Goal: Transaction & Acquisition: Purchase product/service

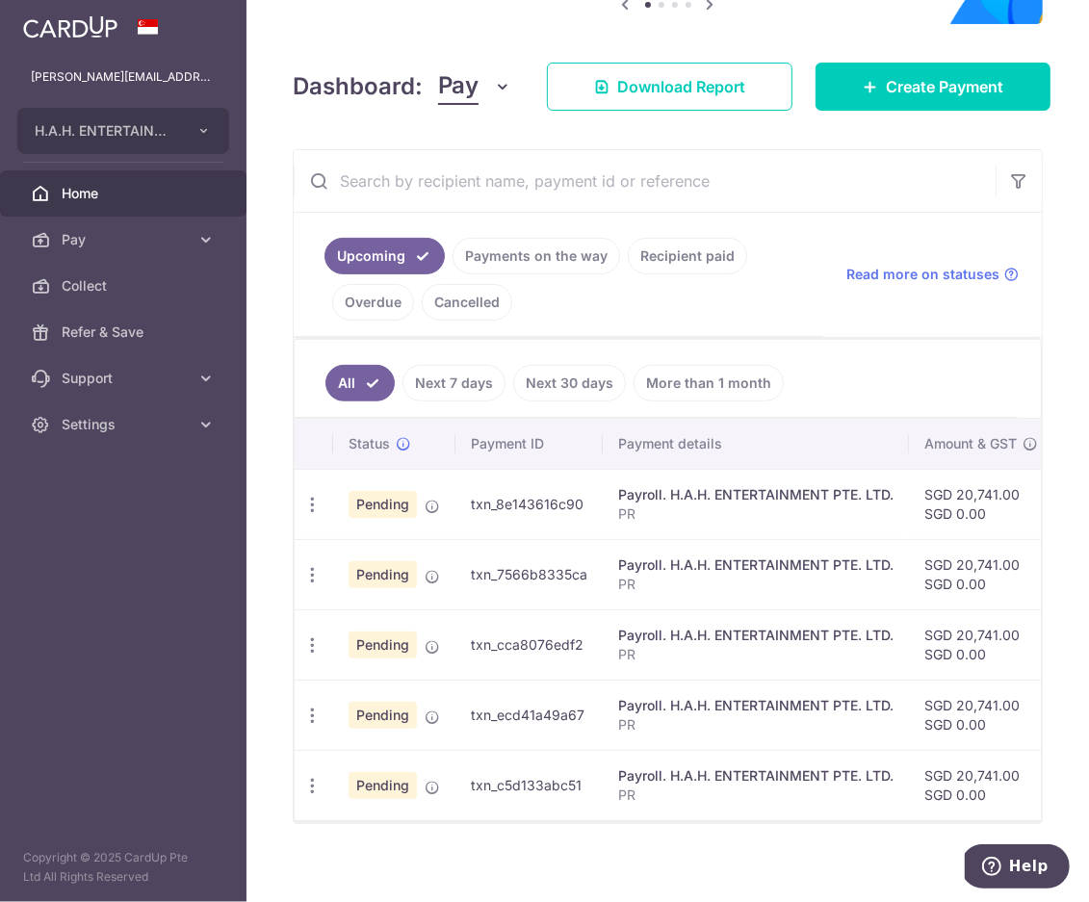
scroll to position [248, 0]
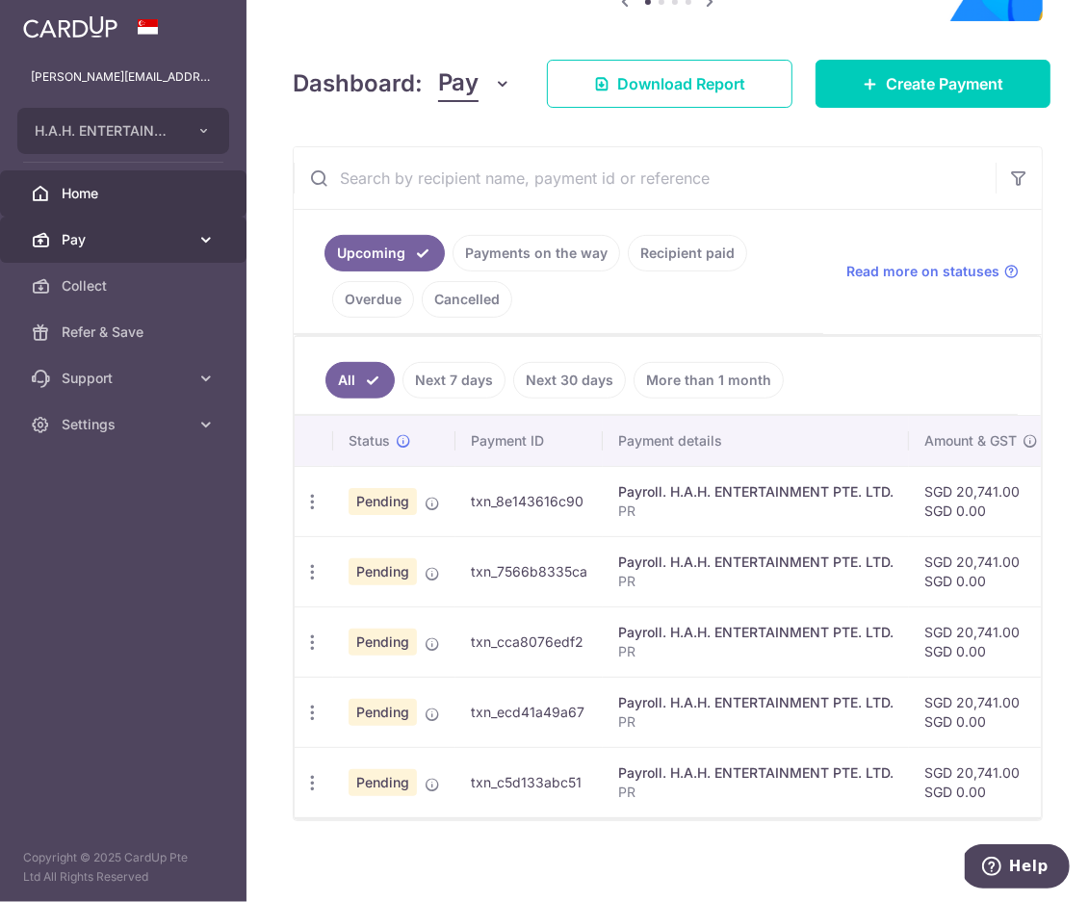
click at [112, 242] on span "Pay" at bounding box center [125, 239] width 127 height 19
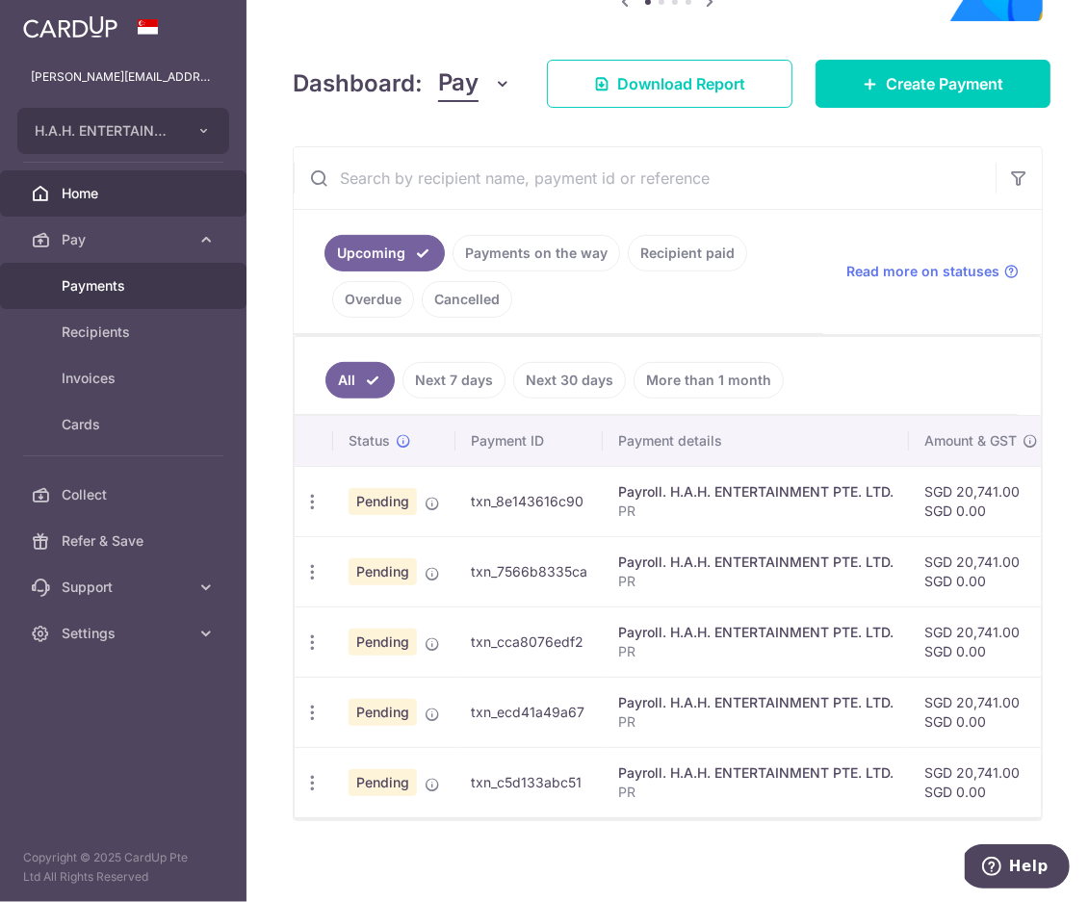
click at [107, 281] on span "Payments" at bounding box center [125, 285] width 127 height 19
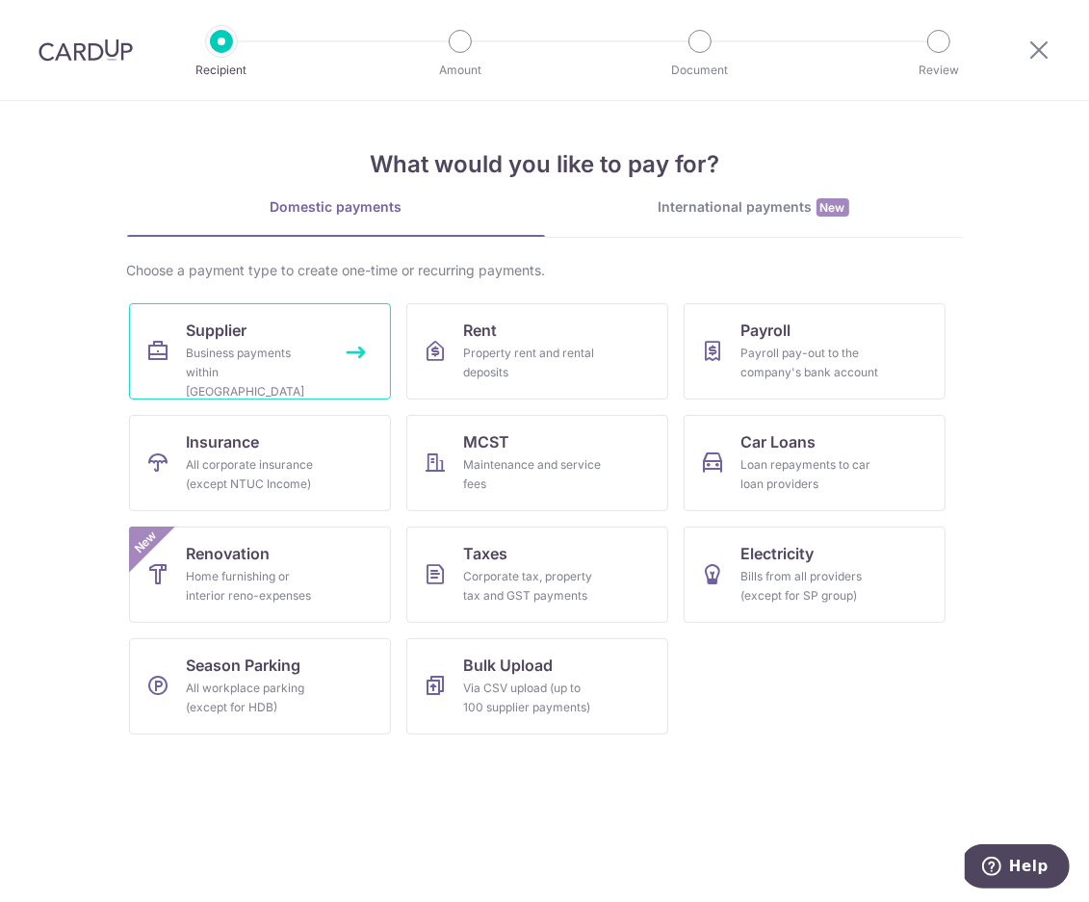
click at [244, 352] on div "Business payments within [GEOGRAPHIC_DATA]" at bounding box center [256, 373] width 139 height 58
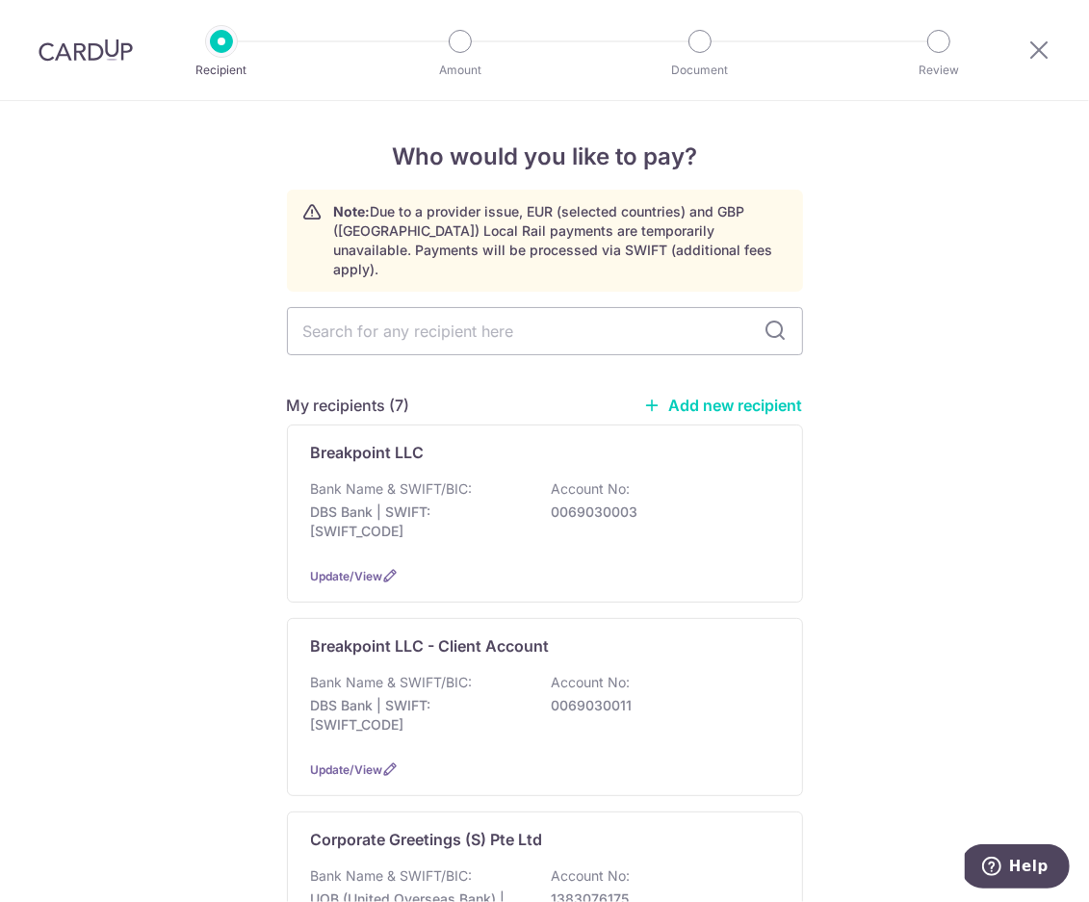
click at [693, 396] on link "Add new recipient" at bounding box center [723, 405] width 159 height 19
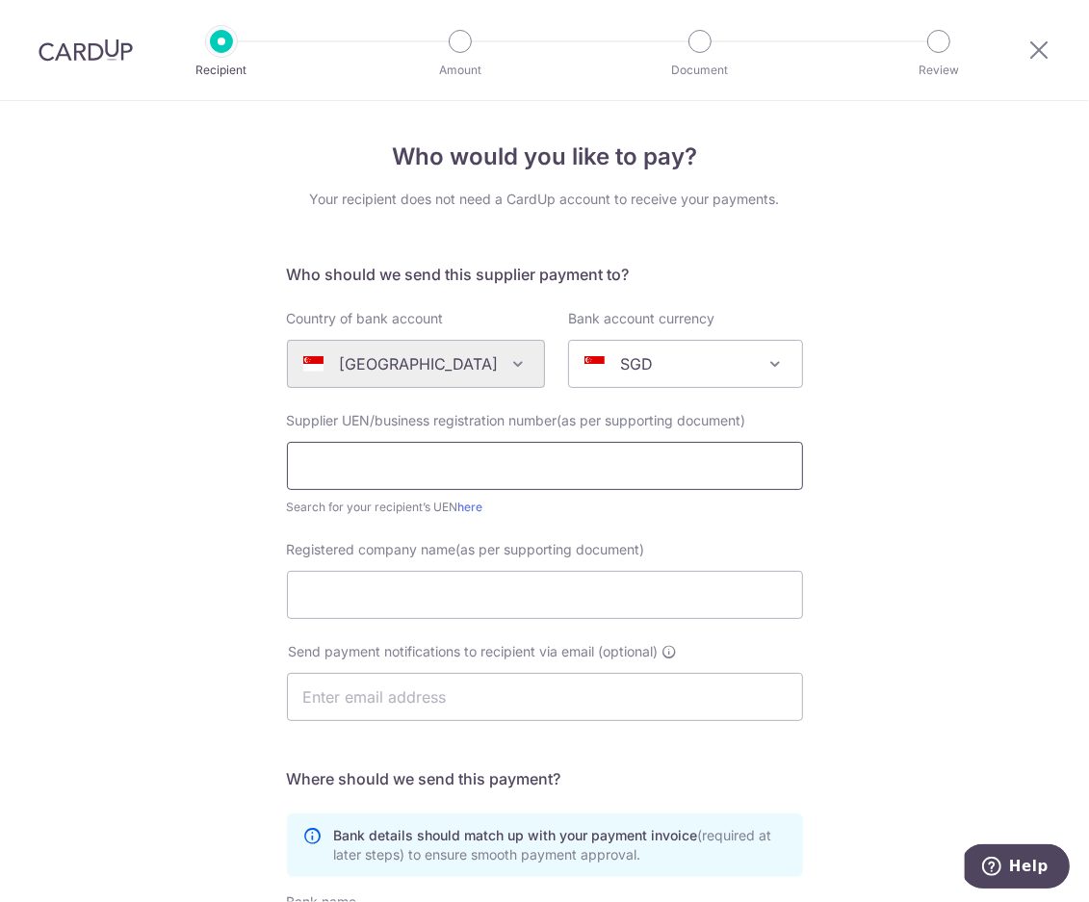
click at [409, 462] on input "text" at bounding box center [545, 466] width 516 height 48
type input "T14LL2626K"
click at [353, 587] on input "Registered company name(as per supporting document)" at bounding box center [545, 595] width 516 height 48
click at [345, 606] on input "Registered company name(as per supporting document)" at bounding box center [545, 595] width 516 height 48
type input "Hello Pomelo Creatives LLP"
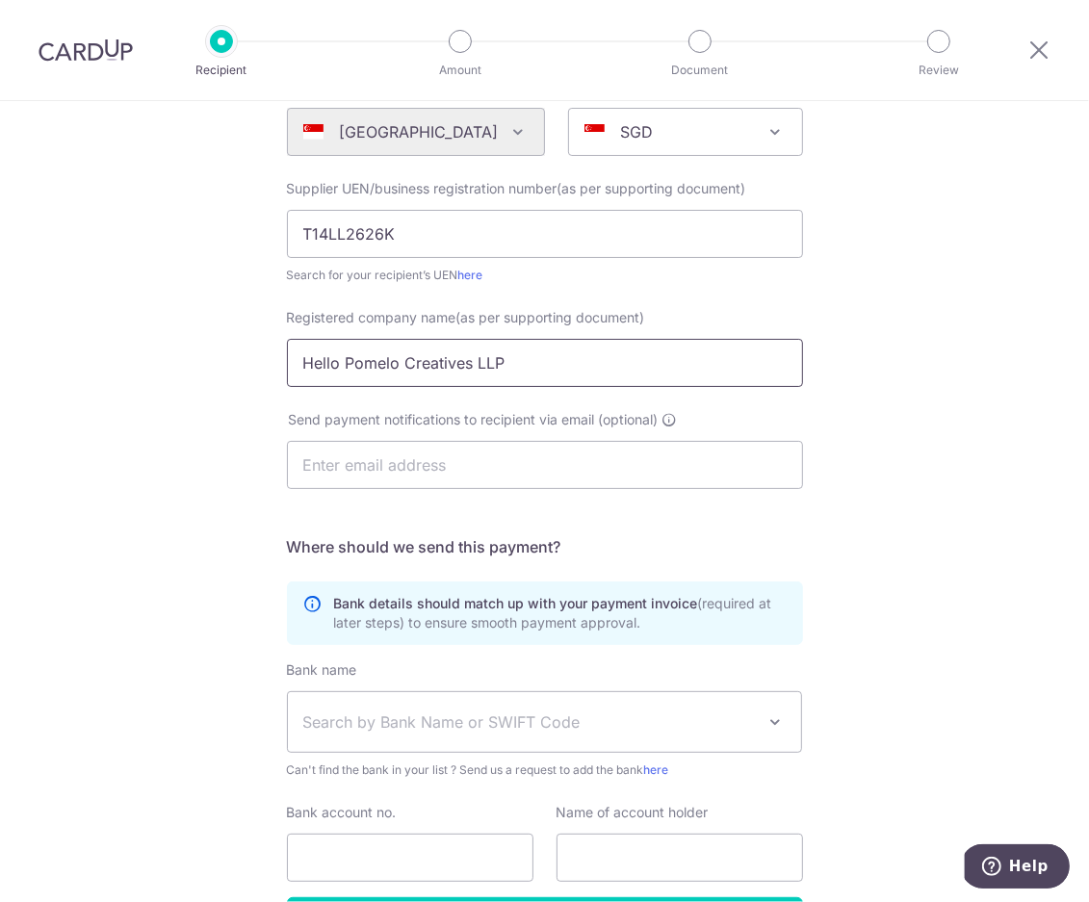
scroll to position [238, 0]
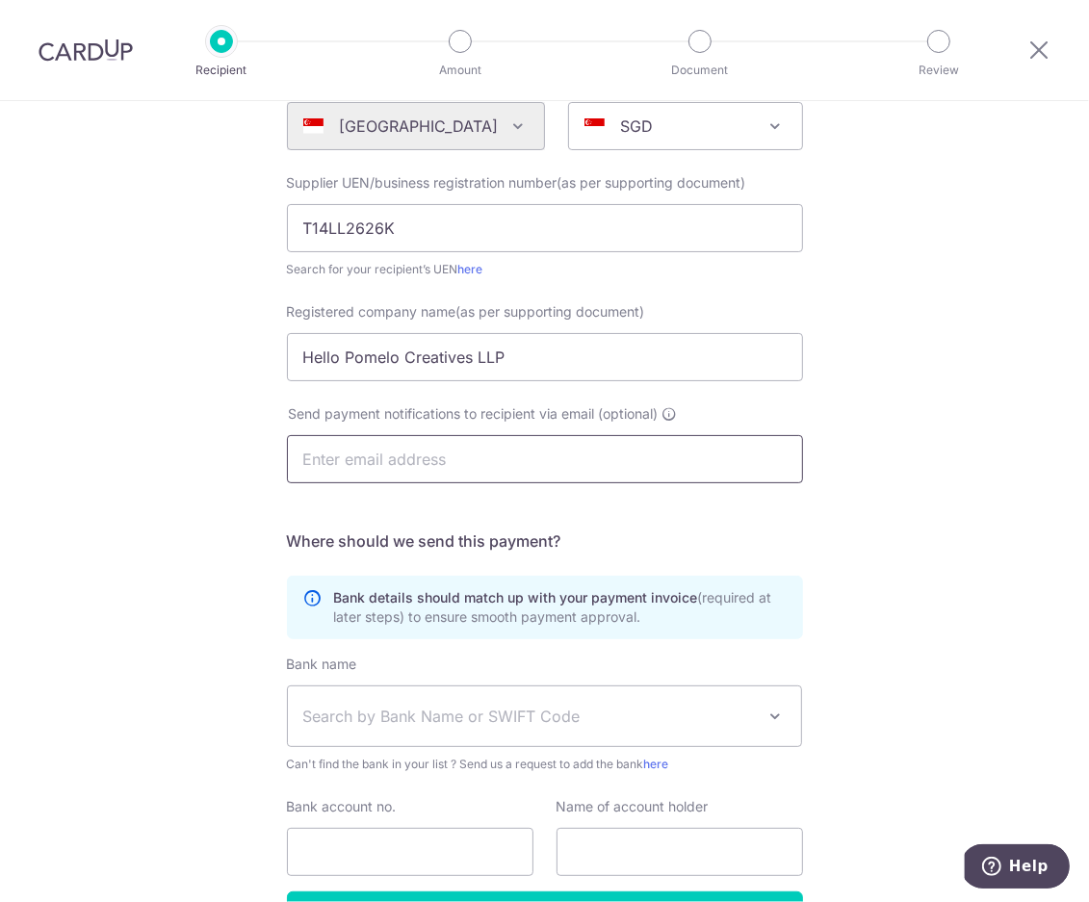
click at [411, 450] on input "text" at bounding box center [545, 459] width 516 height 48
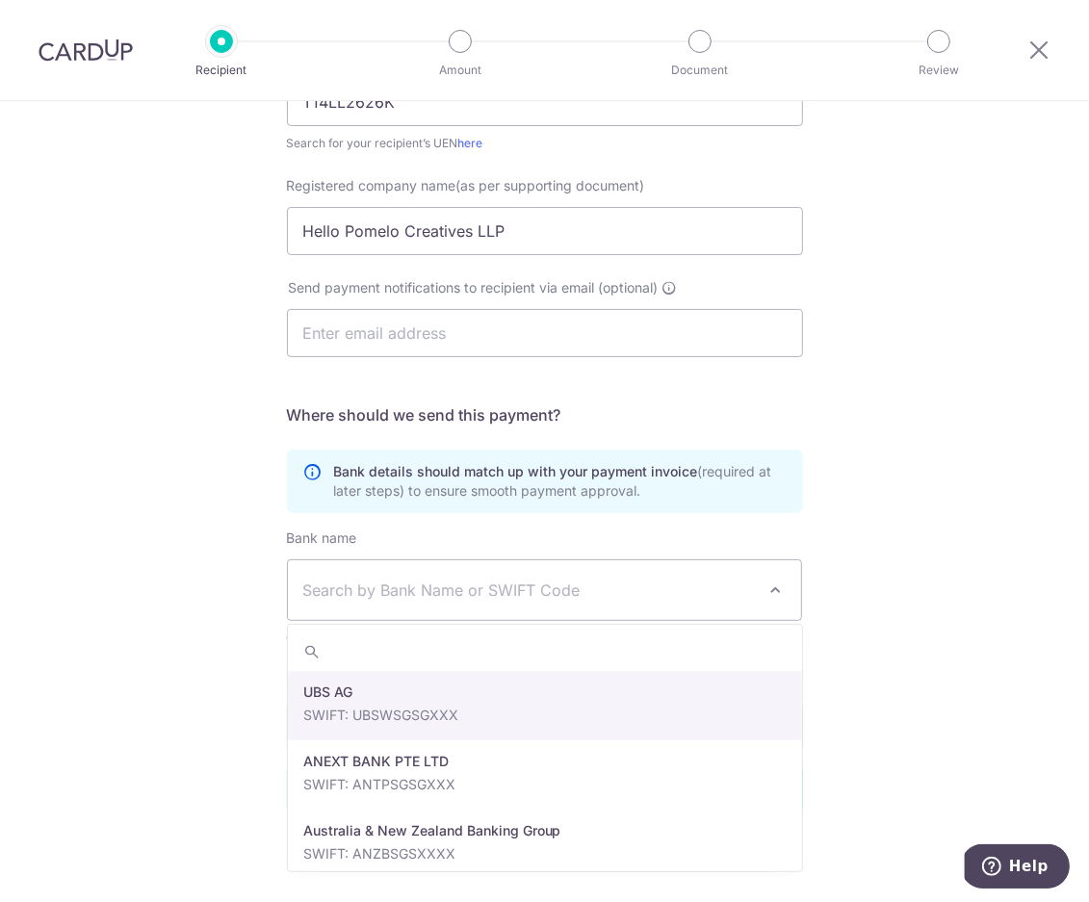
click at [346, 586] on span "Search by Bank Name or SWIFT Code" at bounding box center [529, 590] width 453 height 23
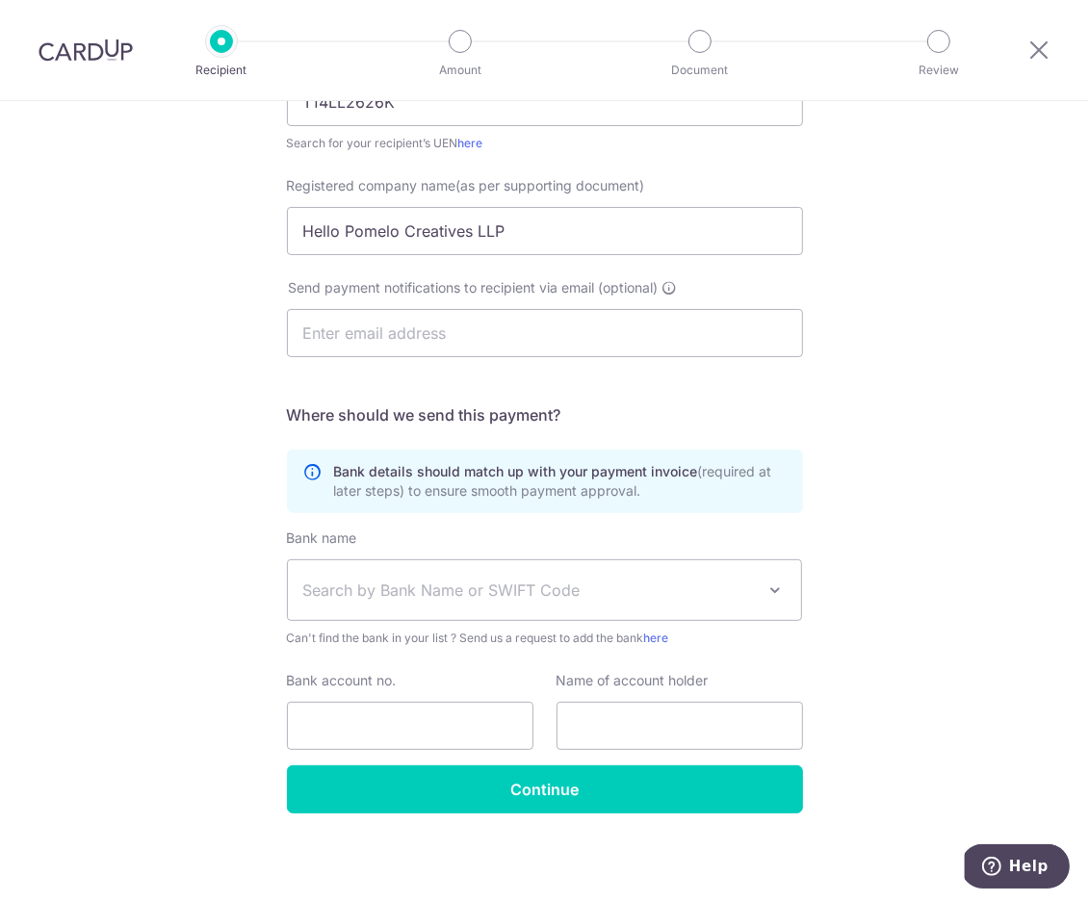
click at [512, 588] on span "Search by Bank Name or SWIFT Code" at bounding box center [529, 590] width 453 height 23
click at [742, 588] on span "Search by Bank Name or SWIFT Code" at bounding box center [529, 590] width 453 height 23
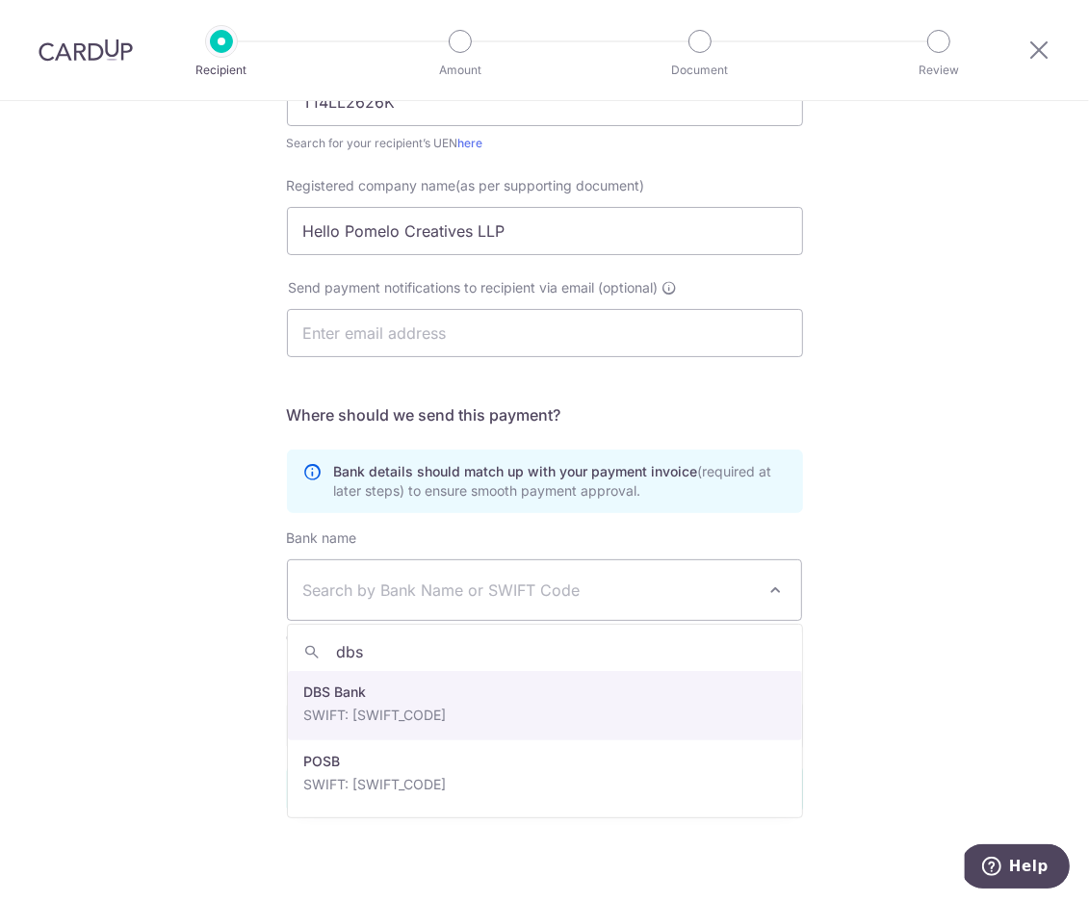
type input "dbs"
click at [372, 689] on label "Bank account no." at bounding box center [342, 680] width 110 height 19
click at [372, 702] on input "Bank account no." at bounding box center [410, 726] width 247 height 48
click at [345, 695] on div "Bank account no." at bounding box center [410, 710] width 247 height 79
click at [343, 707] on input "Bank account no." at bounding box center [410, 726] width 247 height 48
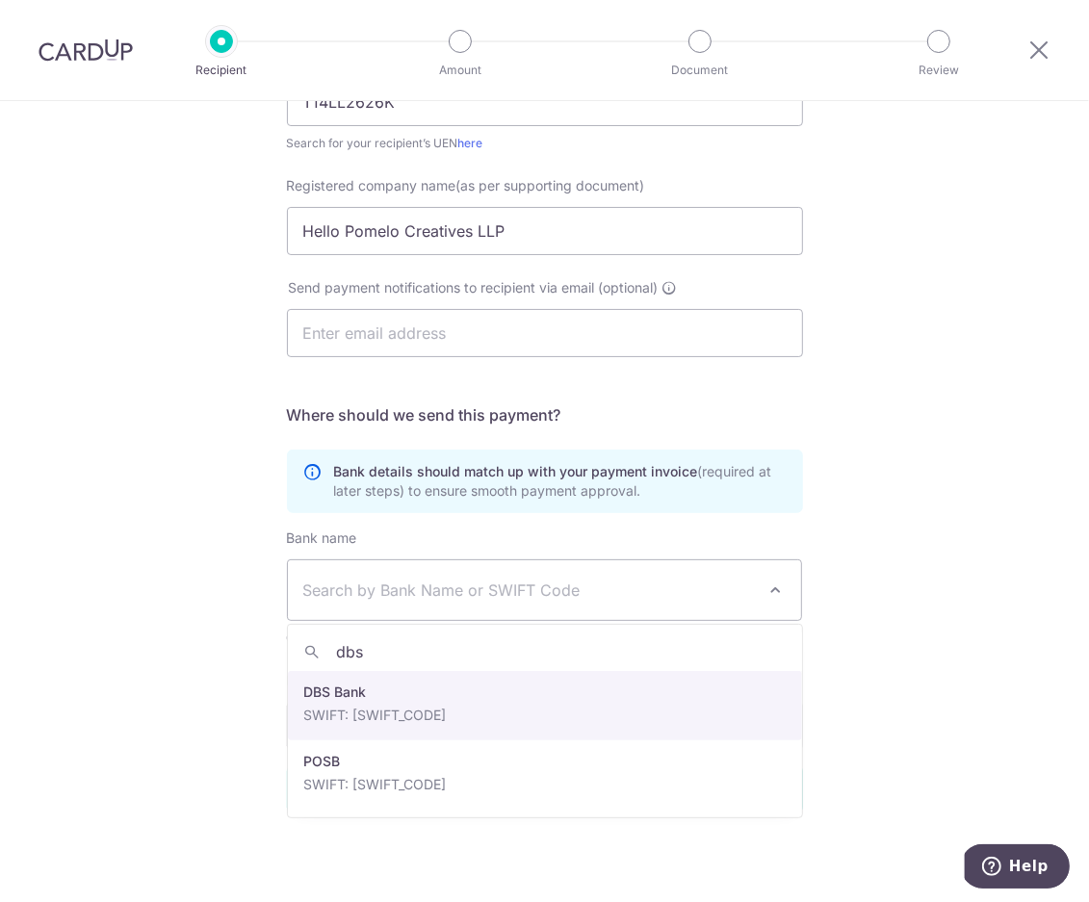
click at [337, 696] on div "Bank account no." at bounding box center [410, 710] width 247 height 79
click at [331, 766] on input "Continue" at bounding box center [545, 790] width 516 height 48
select select "6"
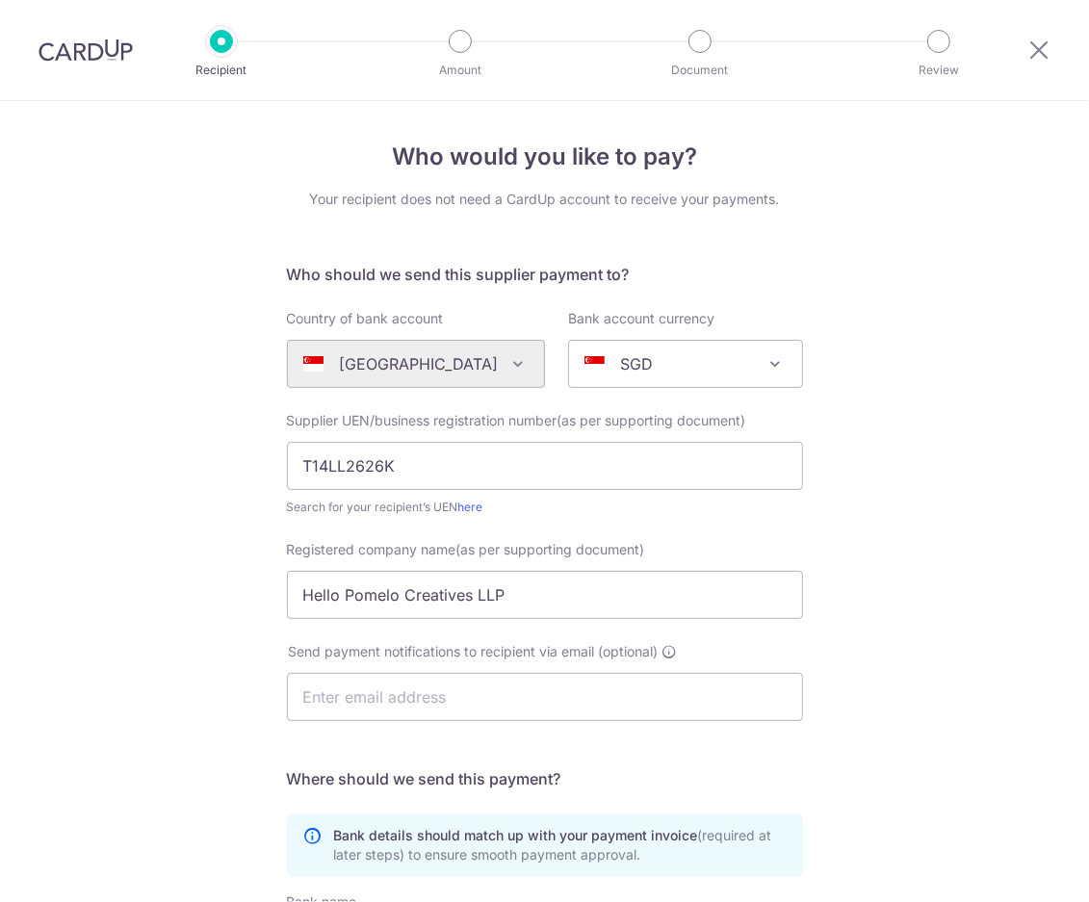
scroll to position [409, 0]
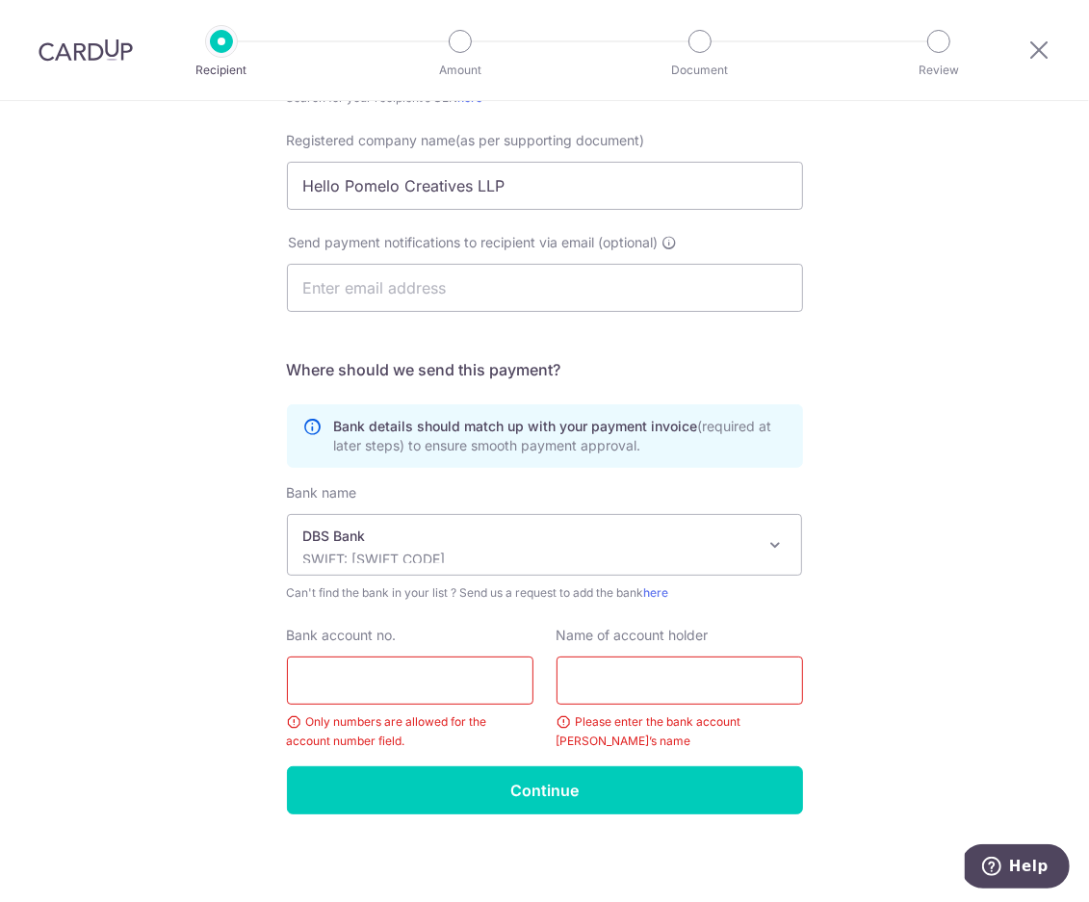
click at [359, 668] on input "Bank account no." at bounding box center [410, 681] width 247 height 48
click at [341, 685] on input "Bank account no." at bounding box center [410, 681] width 247 height 48
click at [150, 670] on div "Who would you like to pay? Your recipient does not need a CardUp account to rec…" at bounding box center [544, 299] width 1089 height 1214
click at [386, 677] on input "Bank account no." at bounding box center [410, 681] width 247 height 48
click at [710, 684] on input "text" at bounding box center [680, 681] width 247 height 48
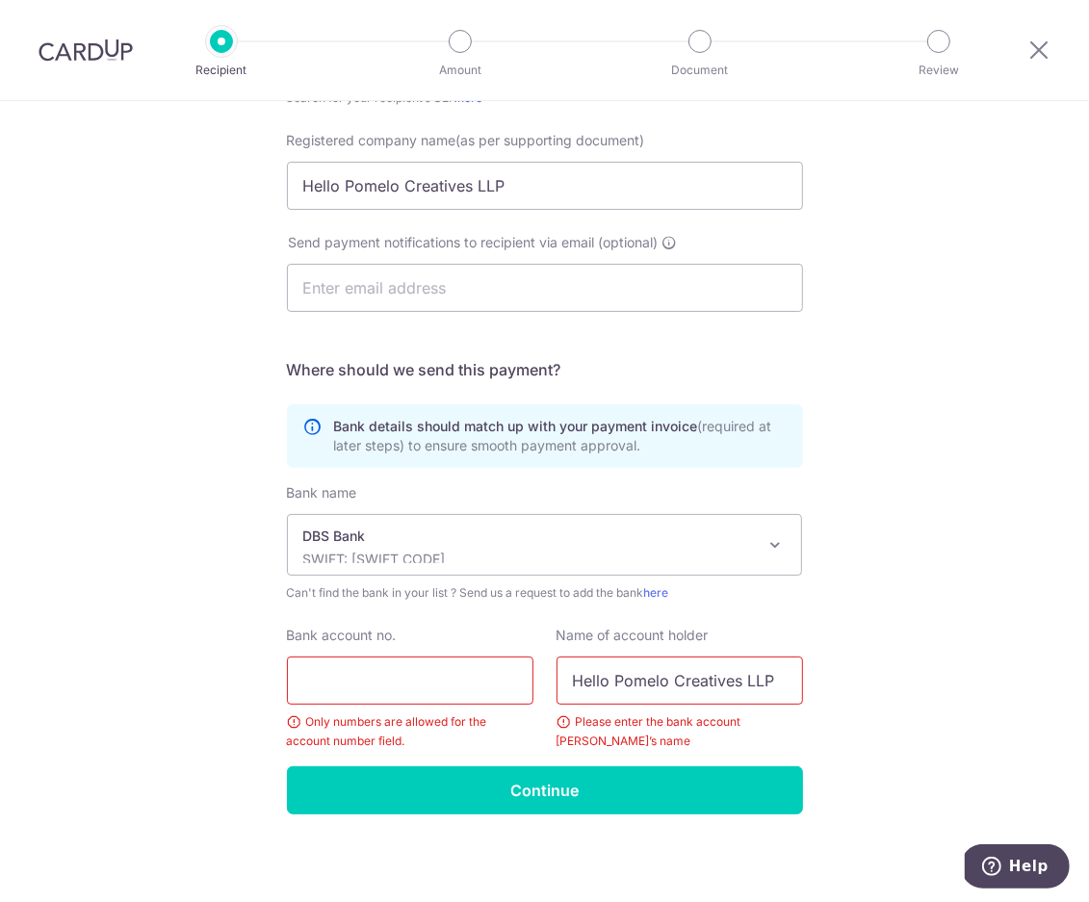
type input "Hello Pomelo Creatives LLP"
click at [468, 684] on input "Bank account no." at bounding box center [410, 681] width 247 height 48
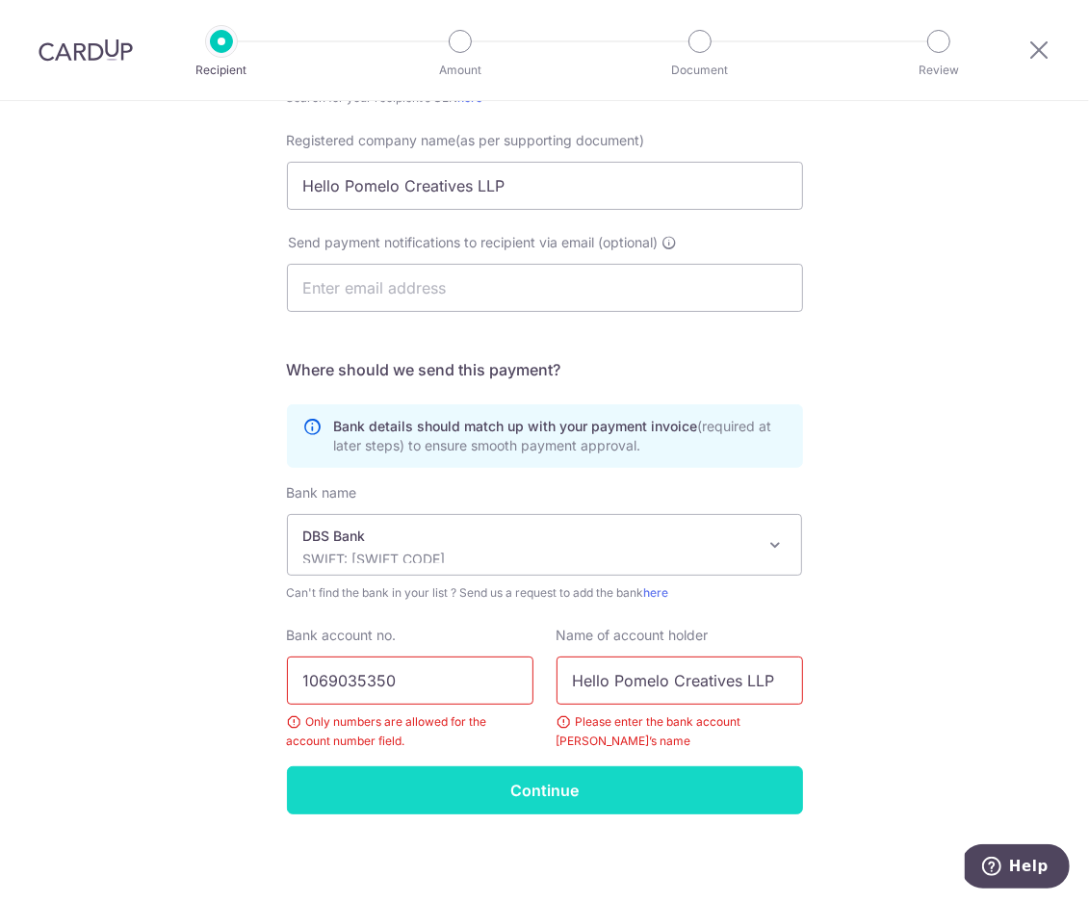
type input "1069035350"
click at [509, 799] on input "Continue" at bounding box center [545, 791] width 516 height 48
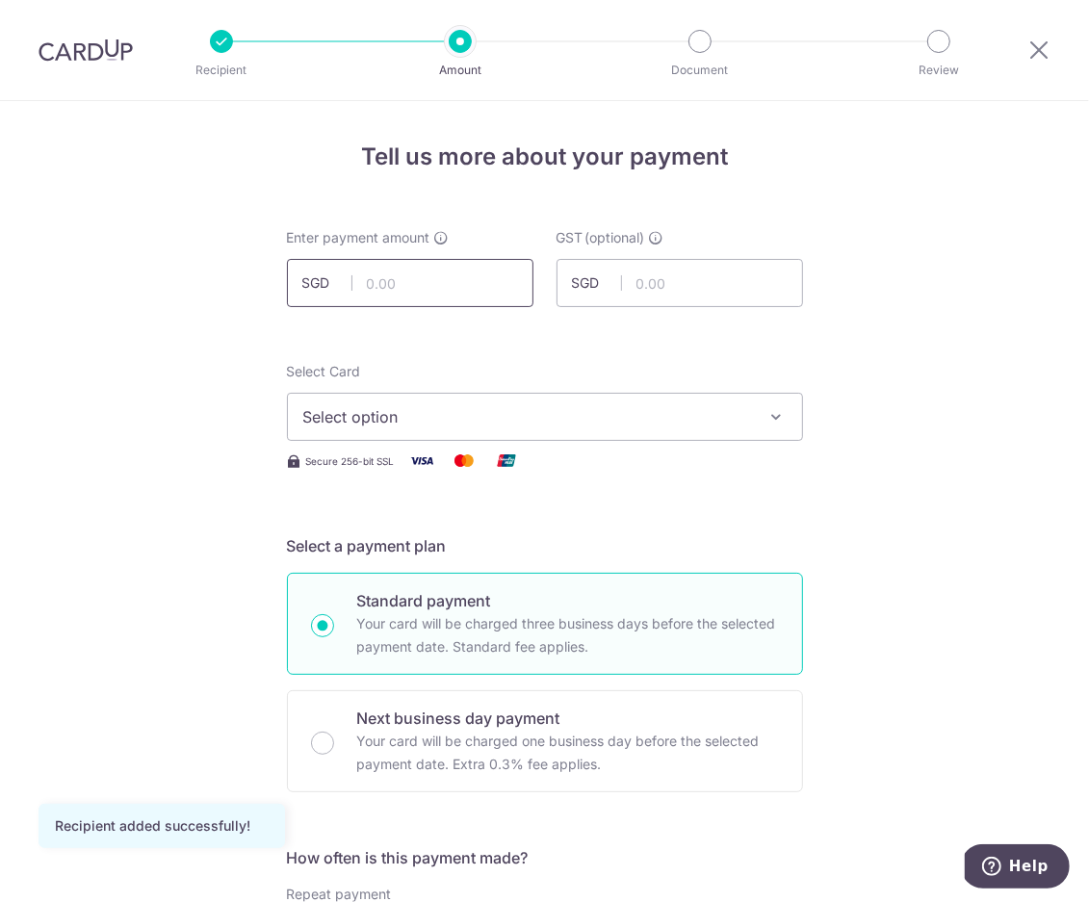
click at [410, 267] on input "text" at bounding box center [410, 283] width 247 height 48
type input "1,500.00"
click at [525, 420] on span "Select option" at bounding box center [527, 416] width 449 height 23
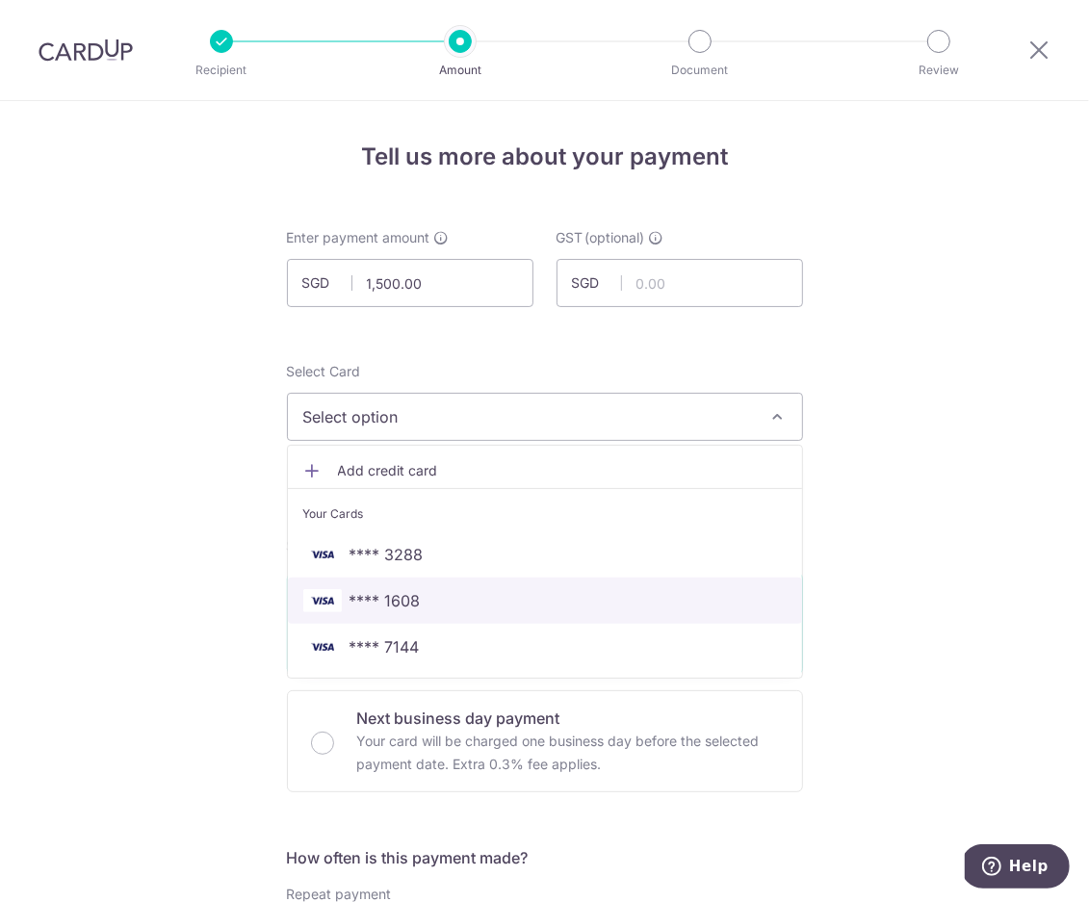
click at [454, 593] on span "**** 1608" at bounding box center [544, 600] width 483 height 23
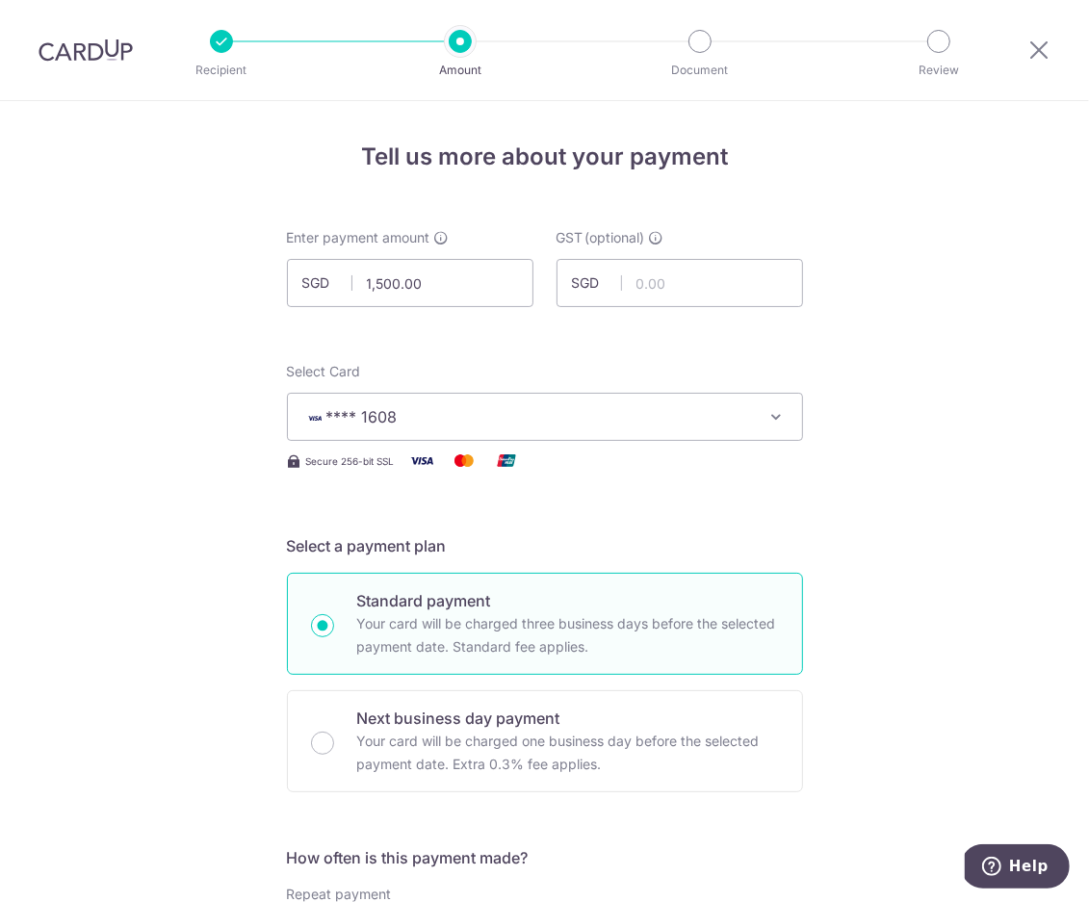
click at [598, 415] on span "**** 1608" at bounding box center [527, 416] width 449 height 23
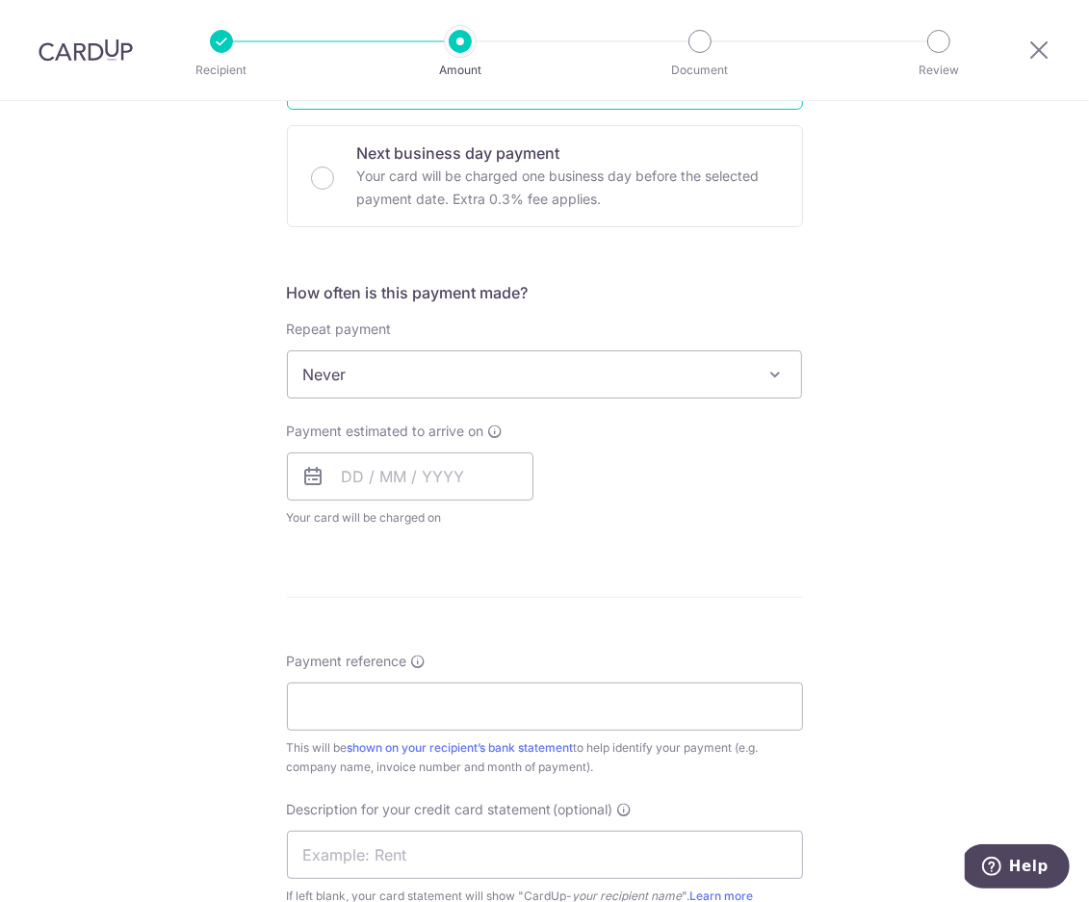
scroll to position [566, 0]
click at [463, 483] on input "text" at bounding box center [410, 476] width 247 height 48
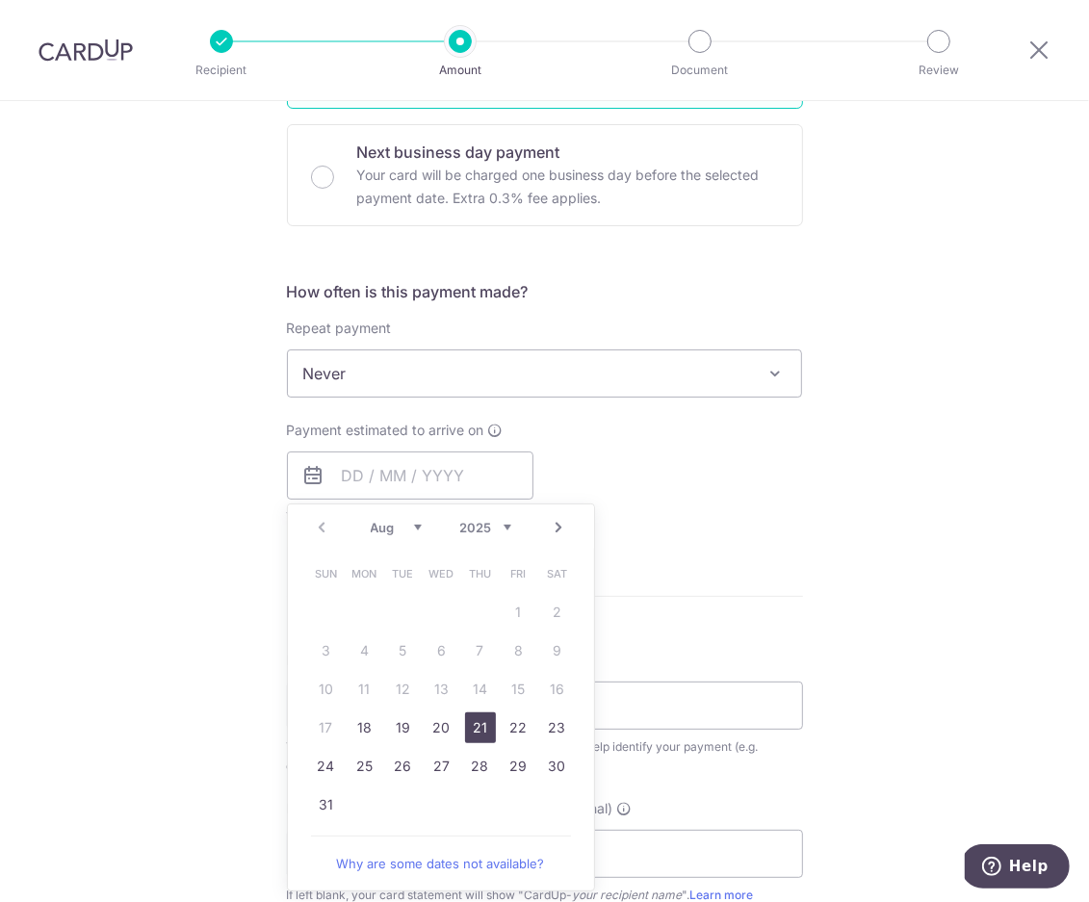
click at [482, 722] on link "21" at bounding box center [480, 728] width 31 height 31
click at [675, 621] on form "Enter payment amount SGD 1,500.00 1500.00 GST (optional) SGD Recipient added su…" at bounding box center [545, 489] width 516 height 1654
type input "[DATE]"
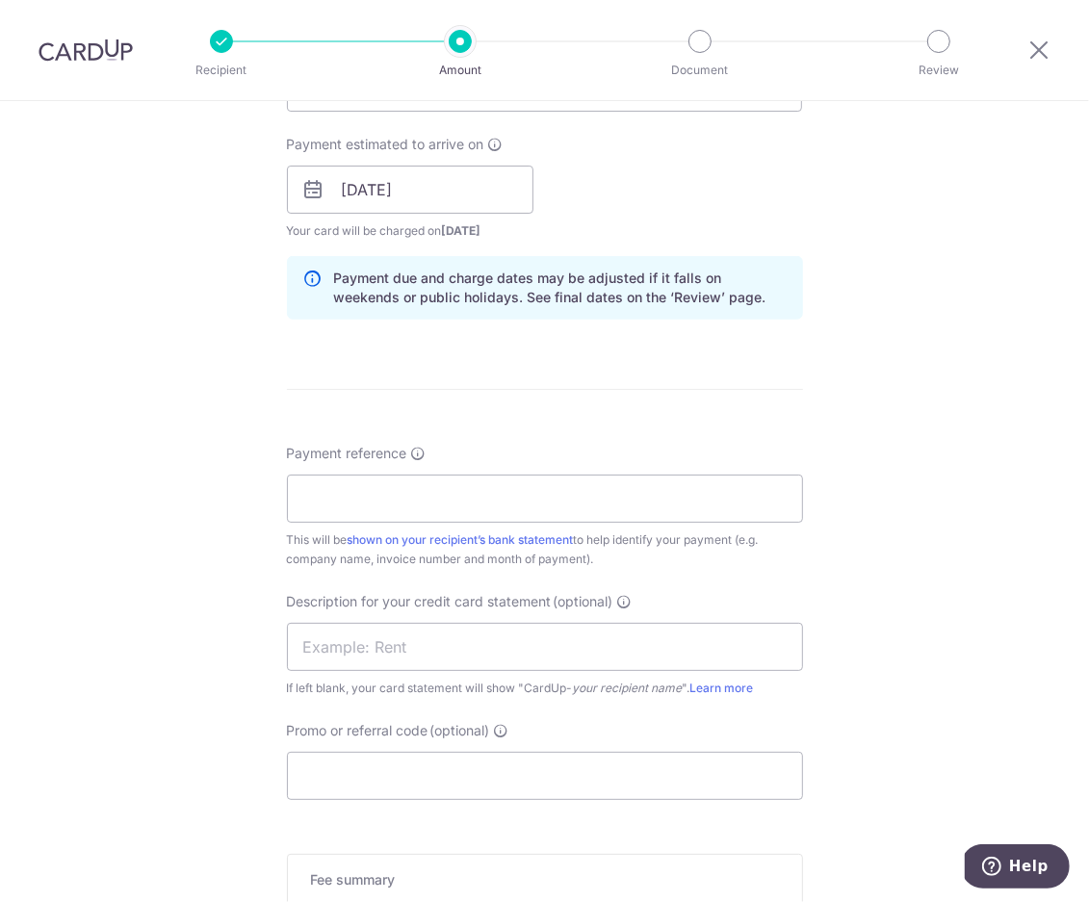
scroll to position [945, 0]
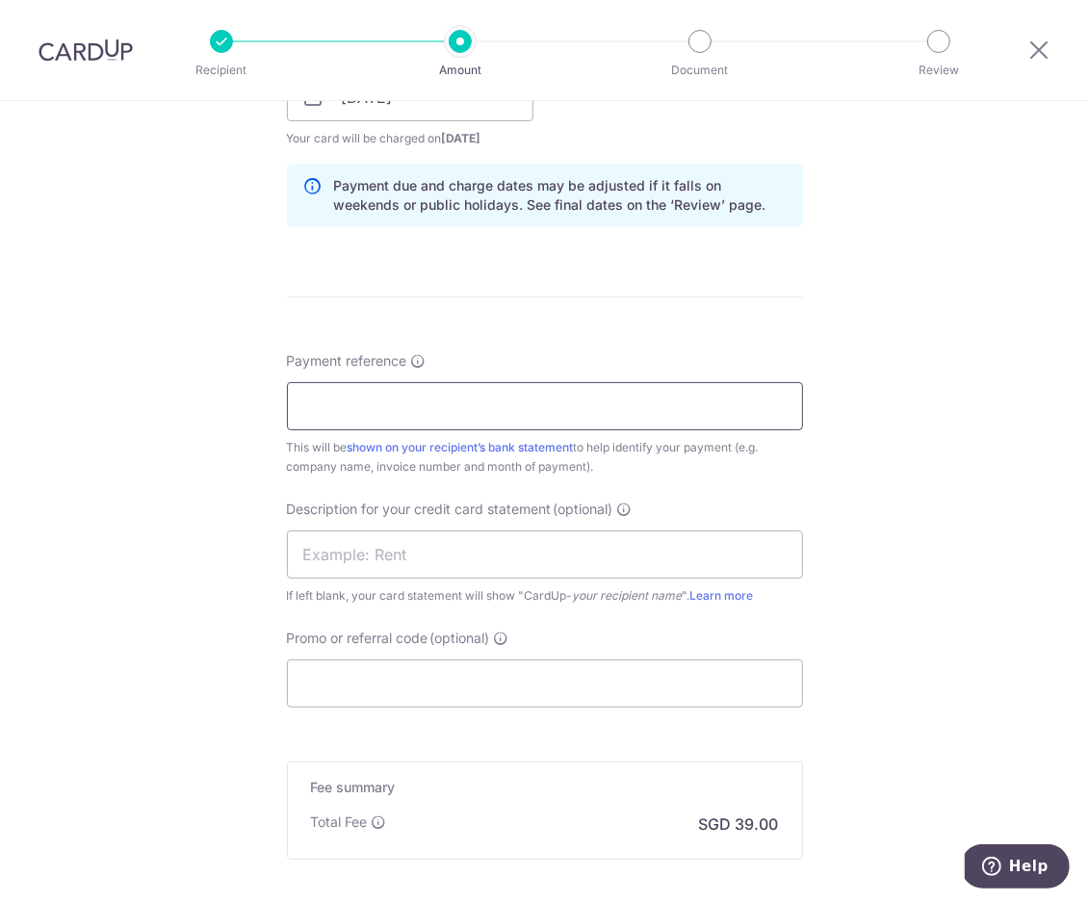
click at [416, 407] on input "Payment reference" at bounding box center [545, 406] width 516 height 48
type input "Hello Pomelo"
click at [390, 565] on input "text" at bounding box center [545, 555] width 516 height 48
type input "Hello Pomelo"
click at [454, 407] on input "Hello Pomelo" at bounding box center [545, 406] width 516 height 48
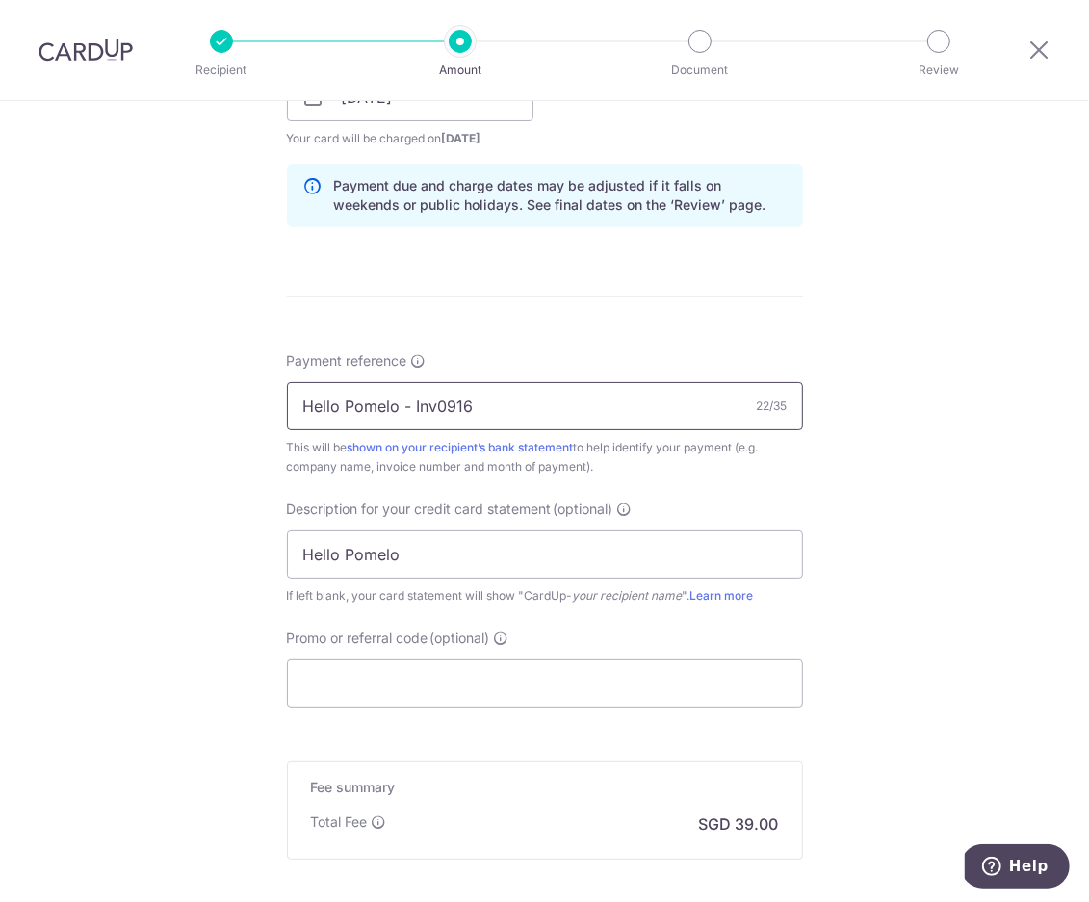
type input "Hello Pomelo - Inv0916"
click at [854, 695] on div "Tell us more about your payment Enter payment amount SGD 1,500.00 1500.00 GST (…" at bounding box center [544, 131] width 1089 height 1950
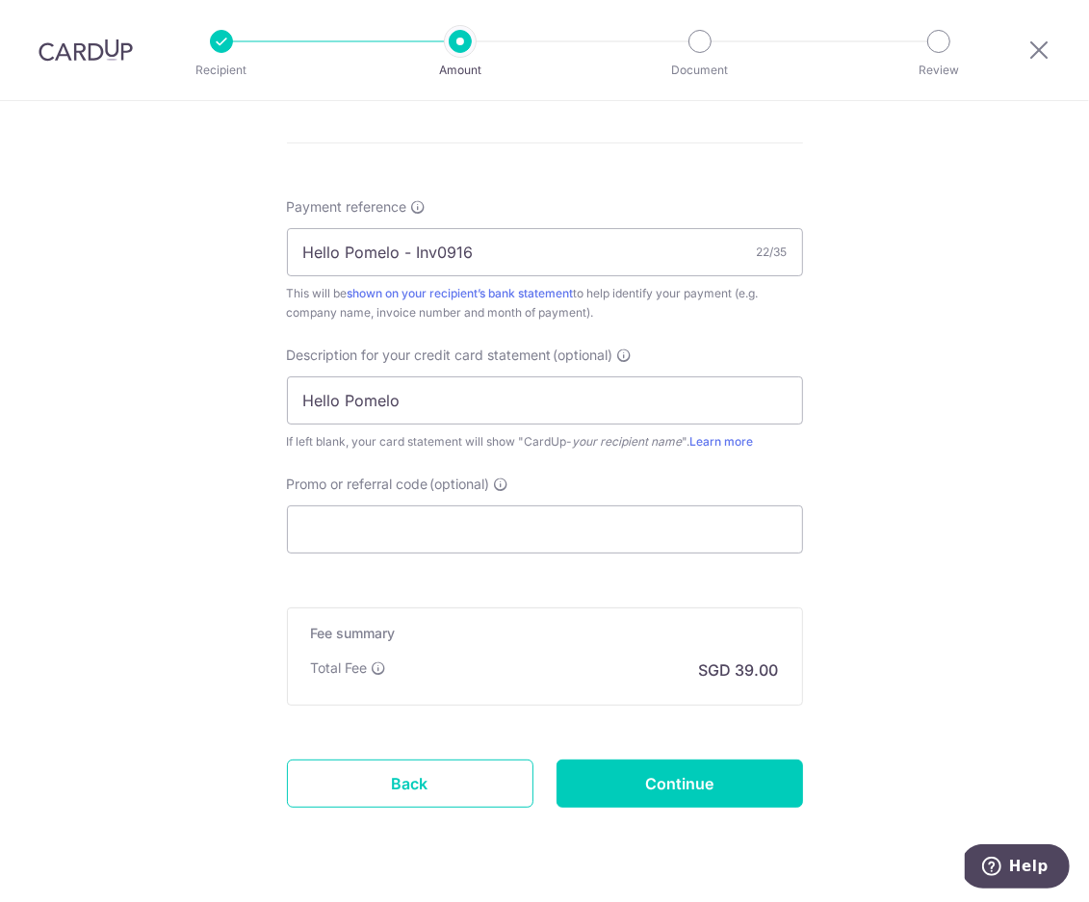
scroll to position [1143, 0]
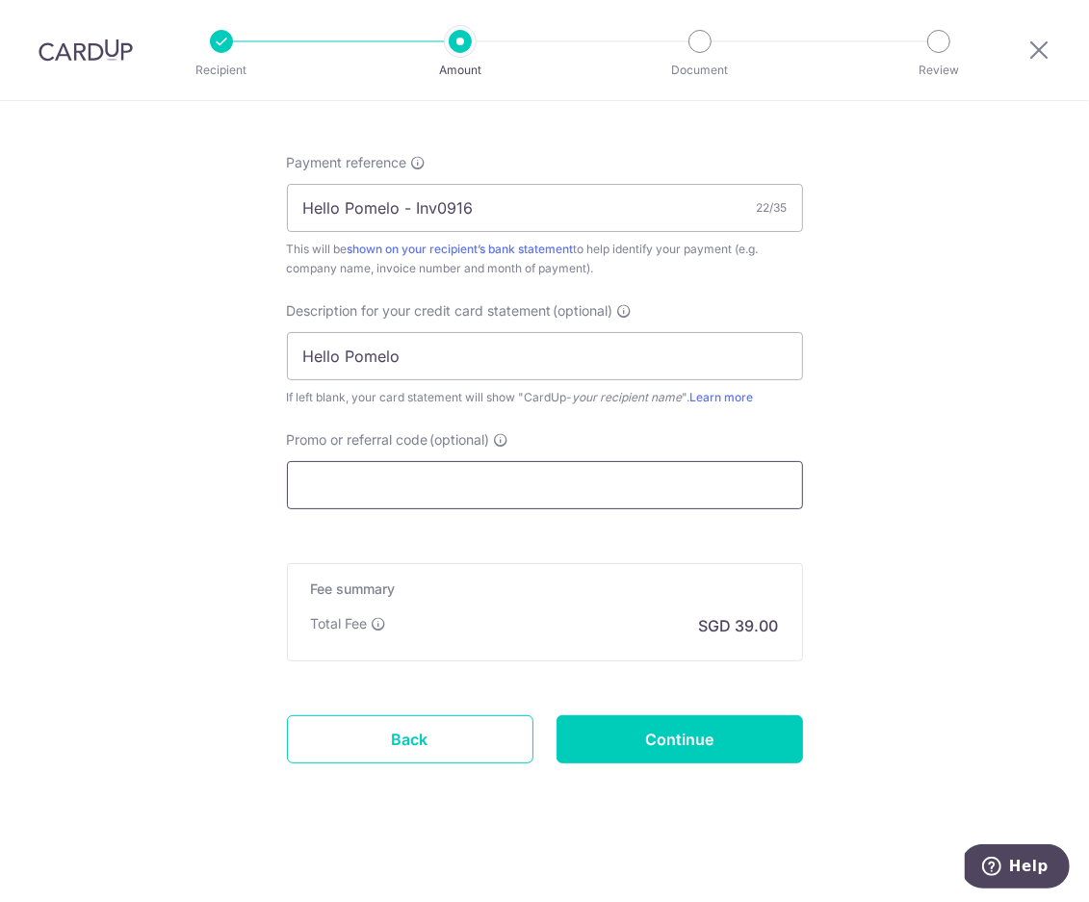
click at [538, 487] on input "Promo or referral code (optional)" at bounding box center [545, 485] width 516 height 48
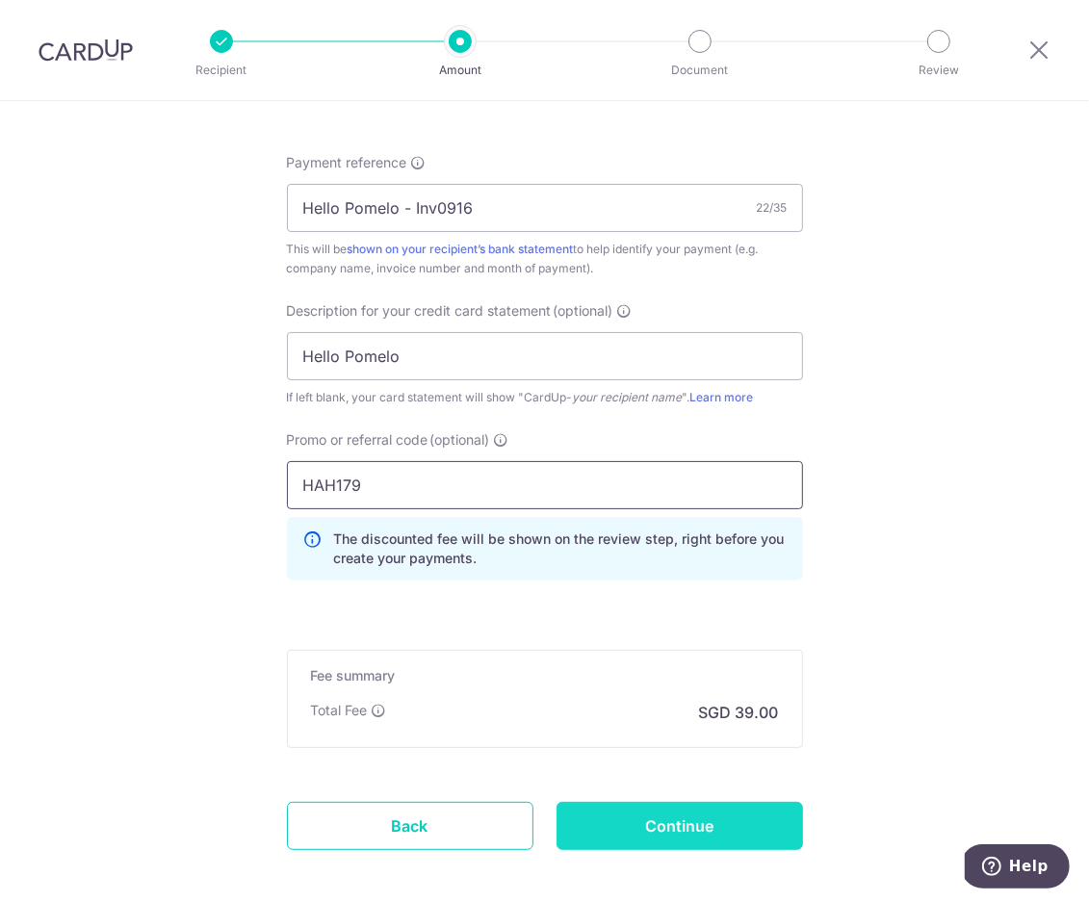
type input "HAH179"
click at [656, 829] on input "Continue" at bounding box center [680, 826] width 247 height 48
type input "Create Schedule"
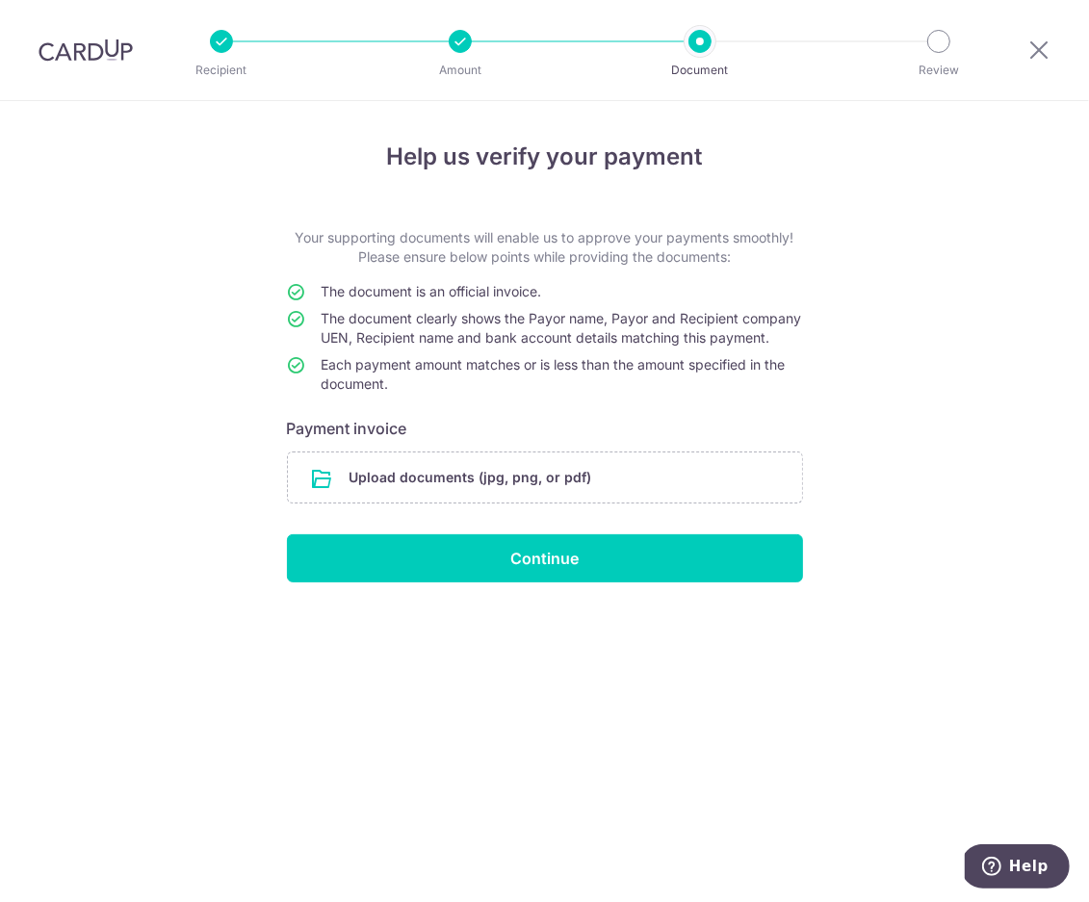
click at [458, 40] on div at bounding box center [460, 41] width 23 height 23
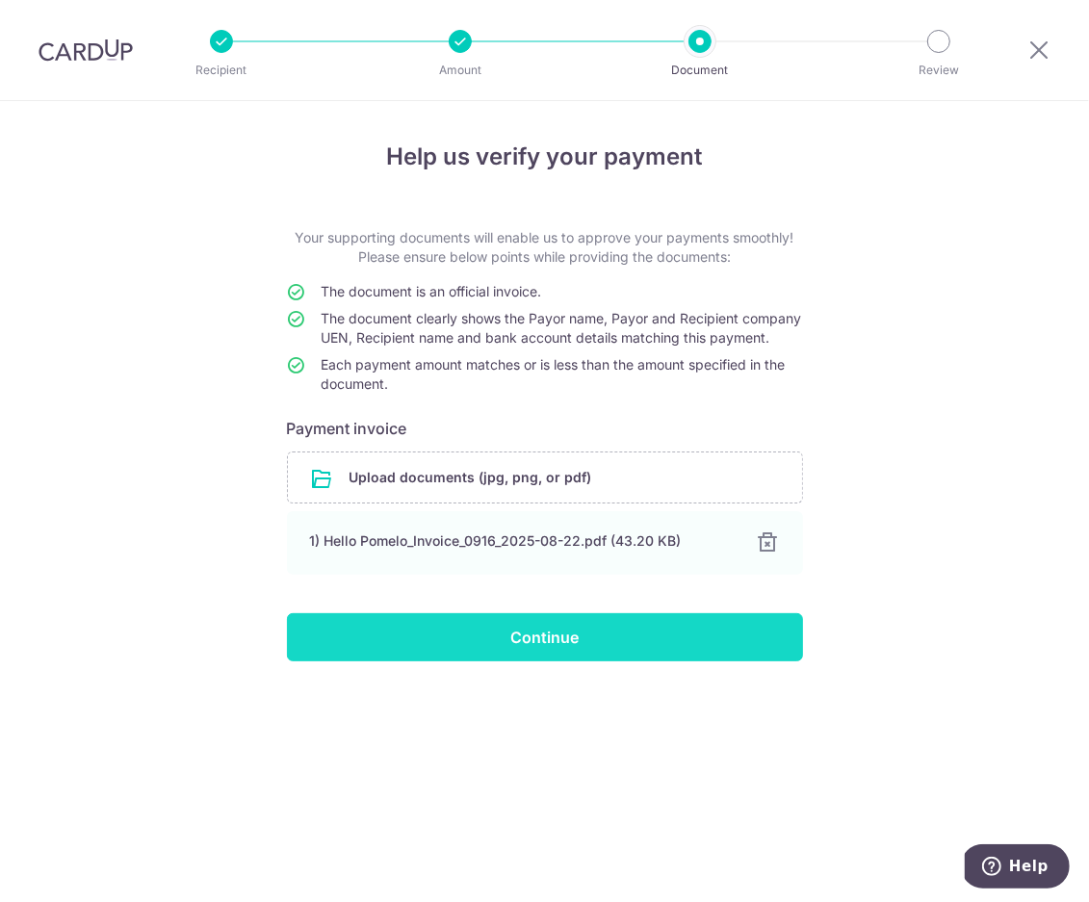
click at [501, 653] on input "Continue" at bounding box center [545, 638] width 516 height 48
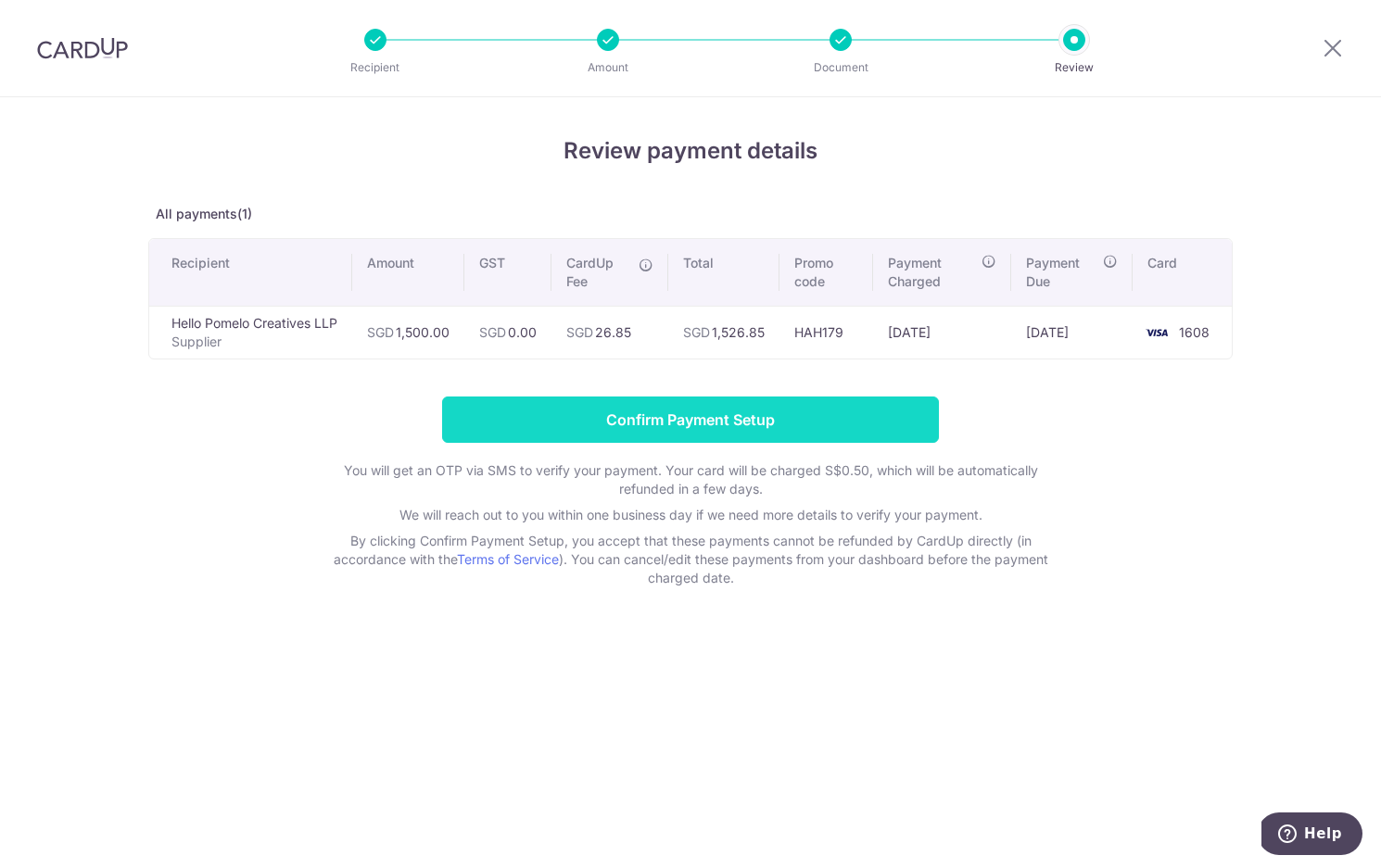
click at [479, 419] on input "Confirm Payment Setup" at bounding box center [690, 420] width 497 height 46
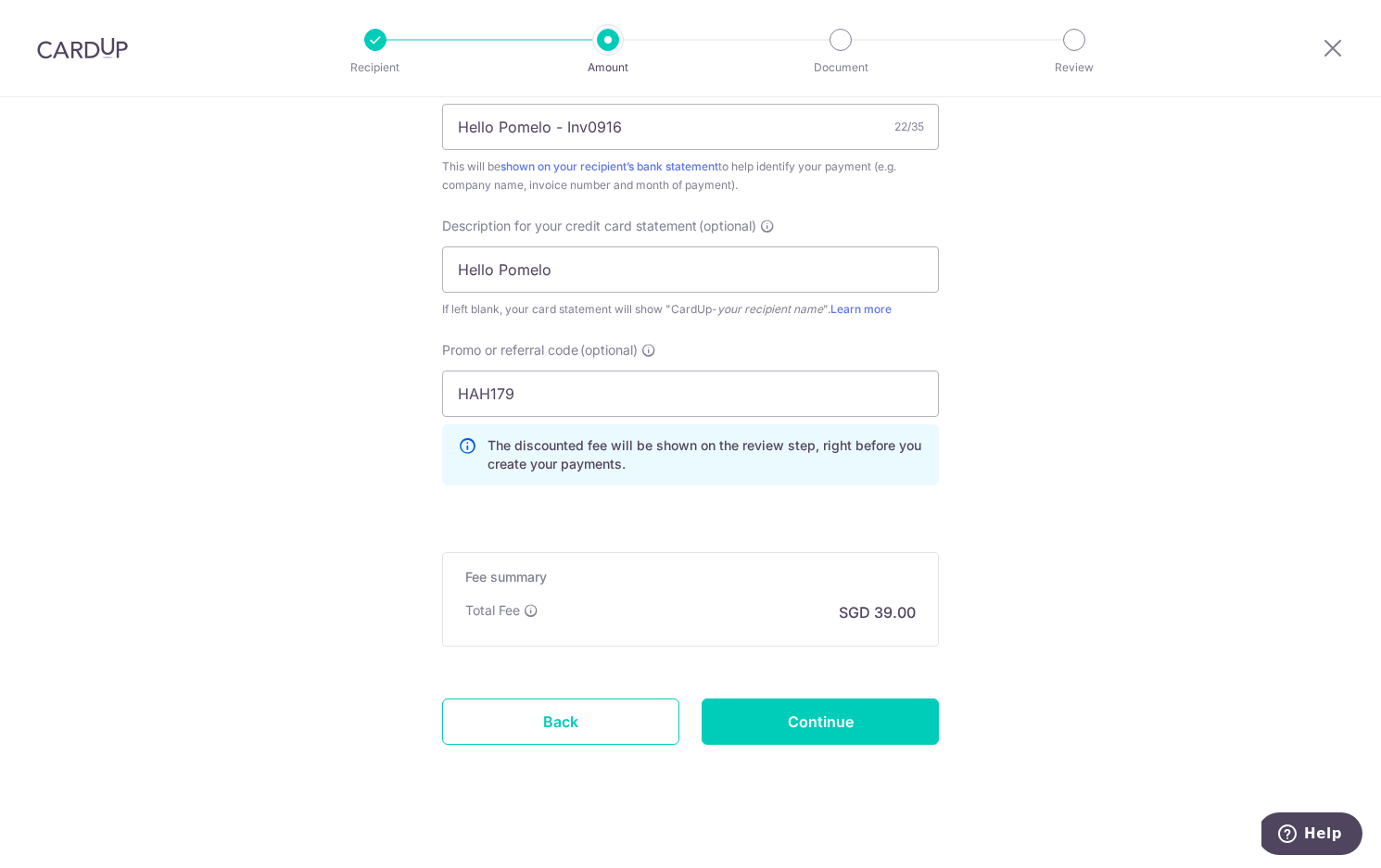
scroll to position [1259, 0]
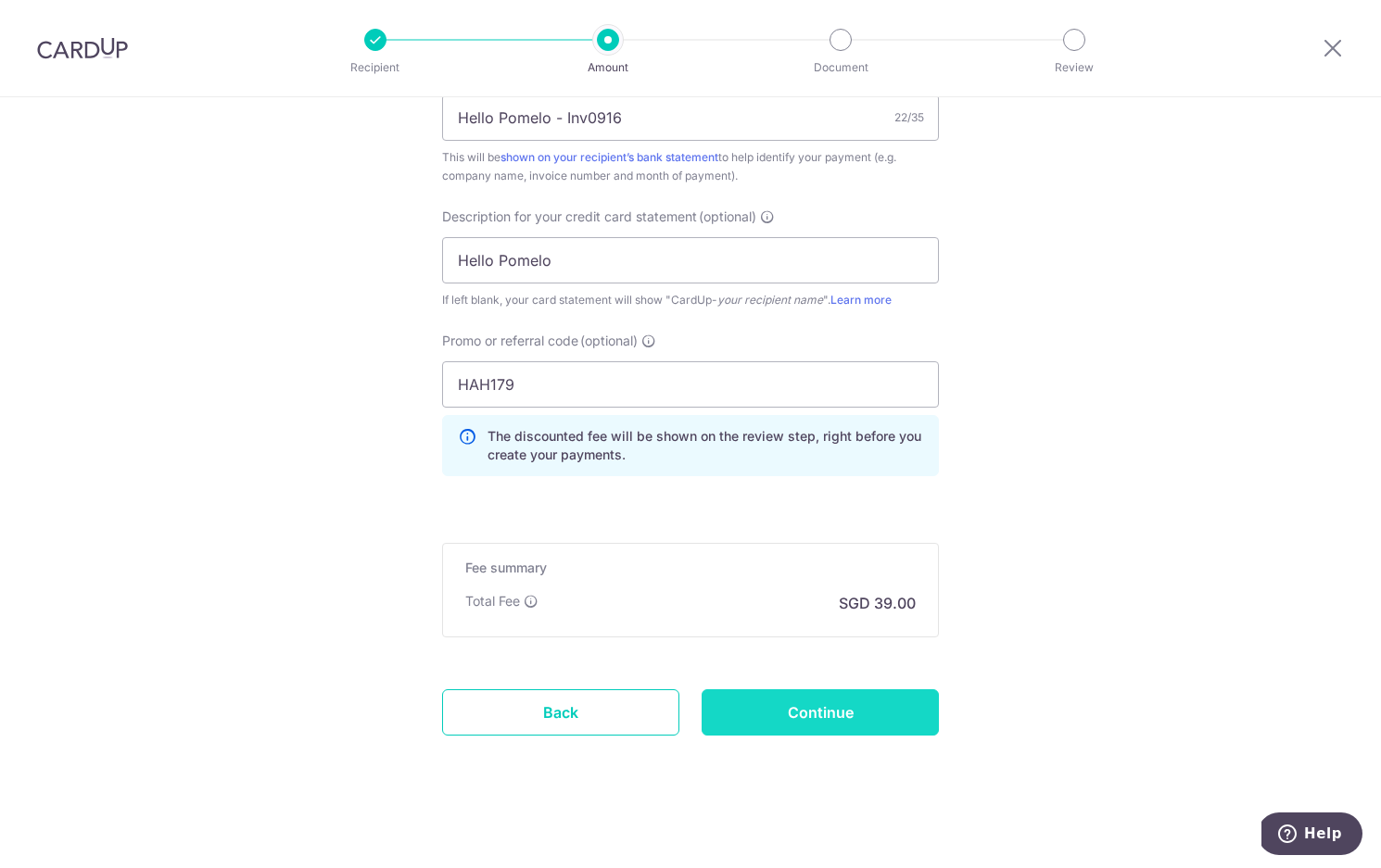
click at [756, 711] on input "Continue" at bounding box center [820, 713] width 238 height 46
type input "Update Schedule"
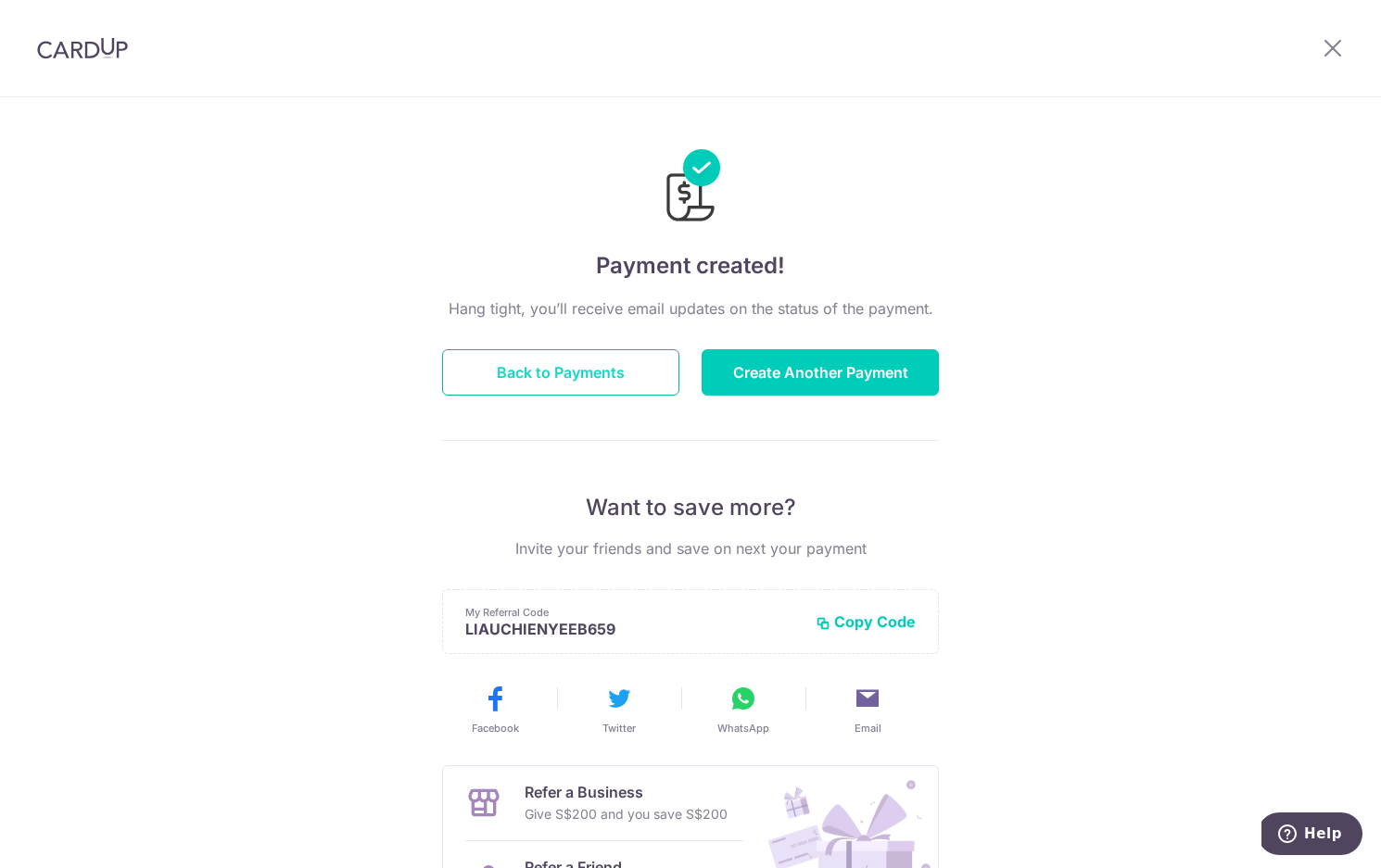
click at [565, 378] on button "Back to Payments" at bounding box center [560, 372] width 238 height 46
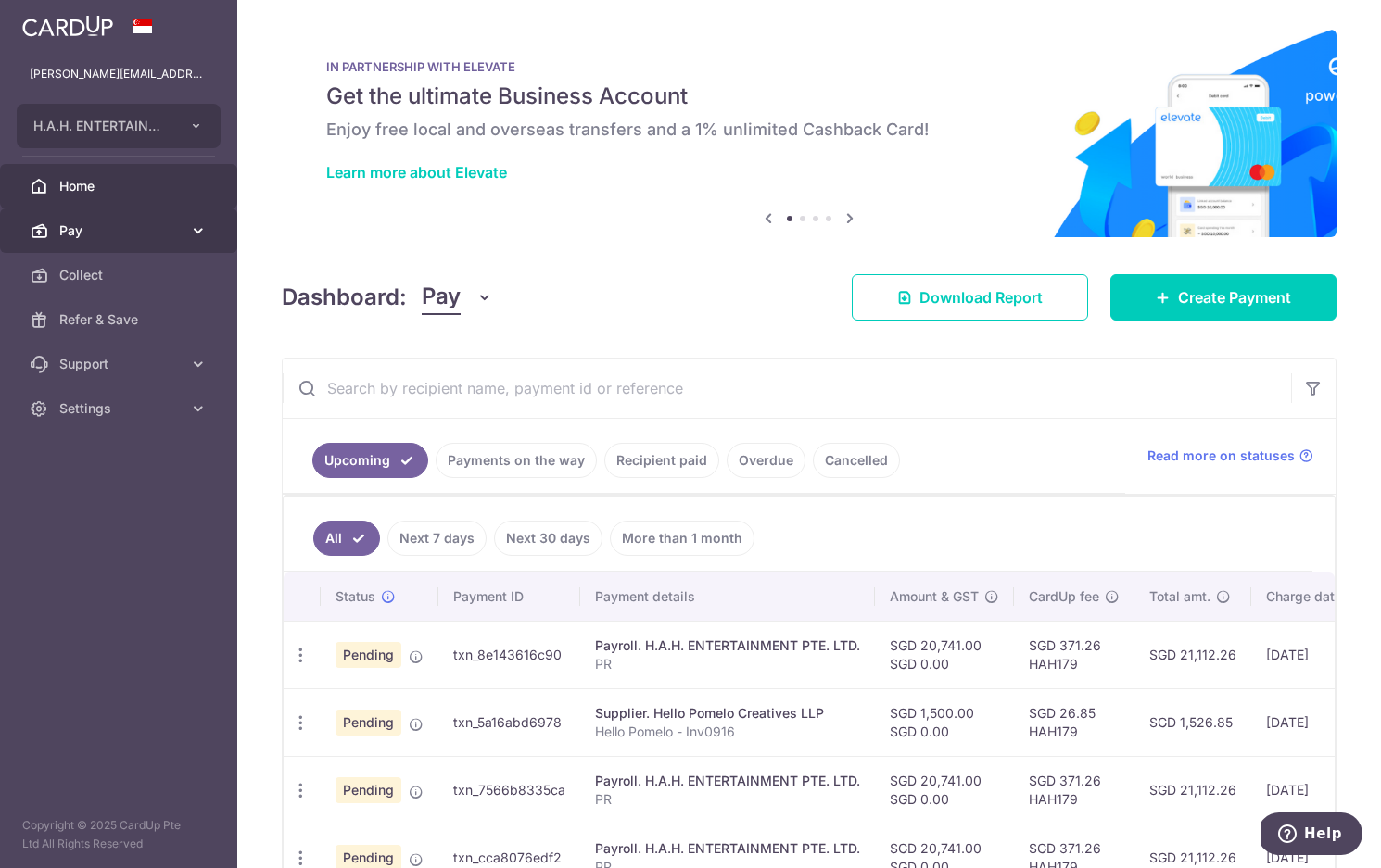
click at [136, 229] on span "Pay" at bounding box center [120, 230] width 122 height 18
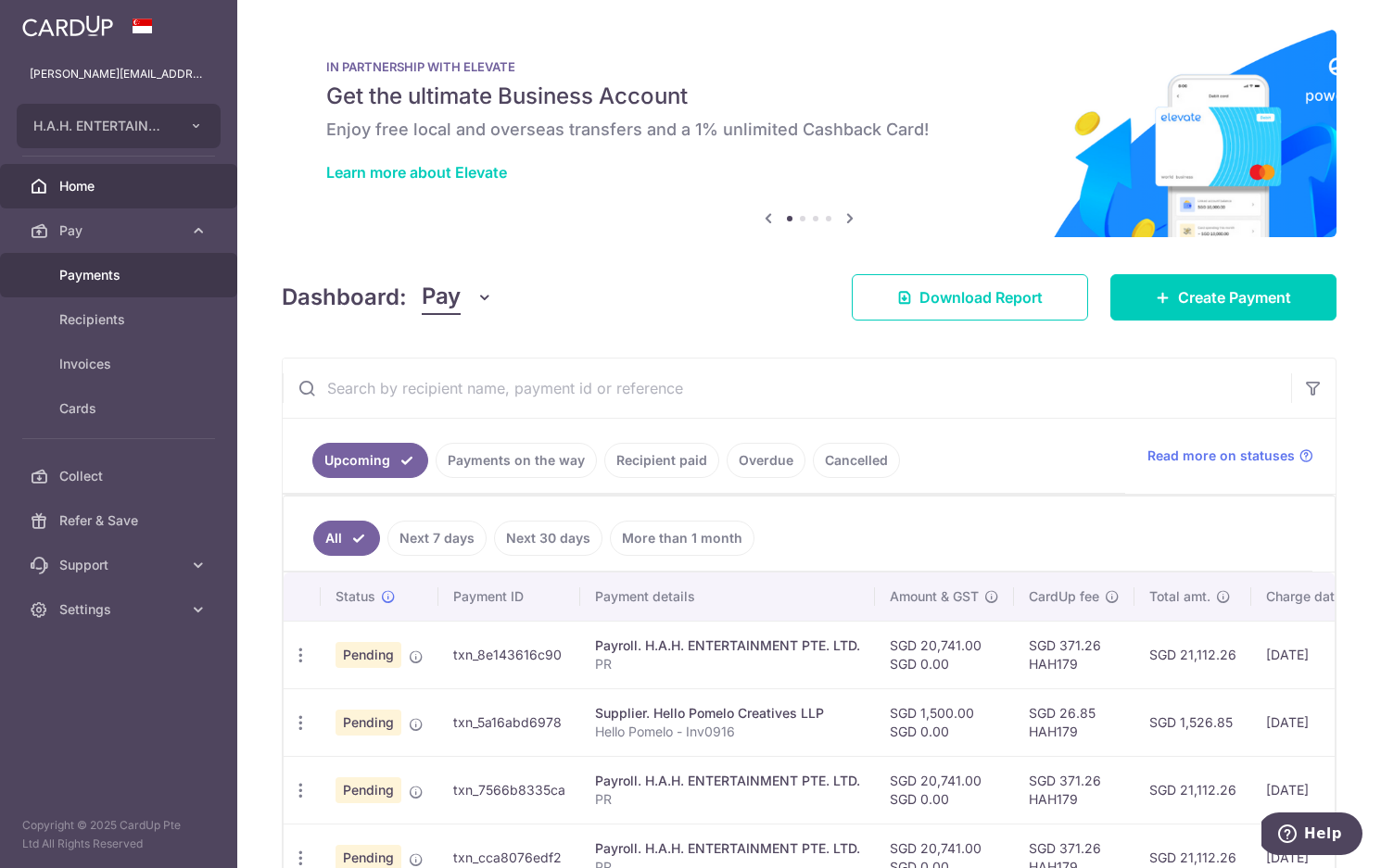
click at [126, 266] on span "Payments" at bounding box center [120, 274] width 122 height 18
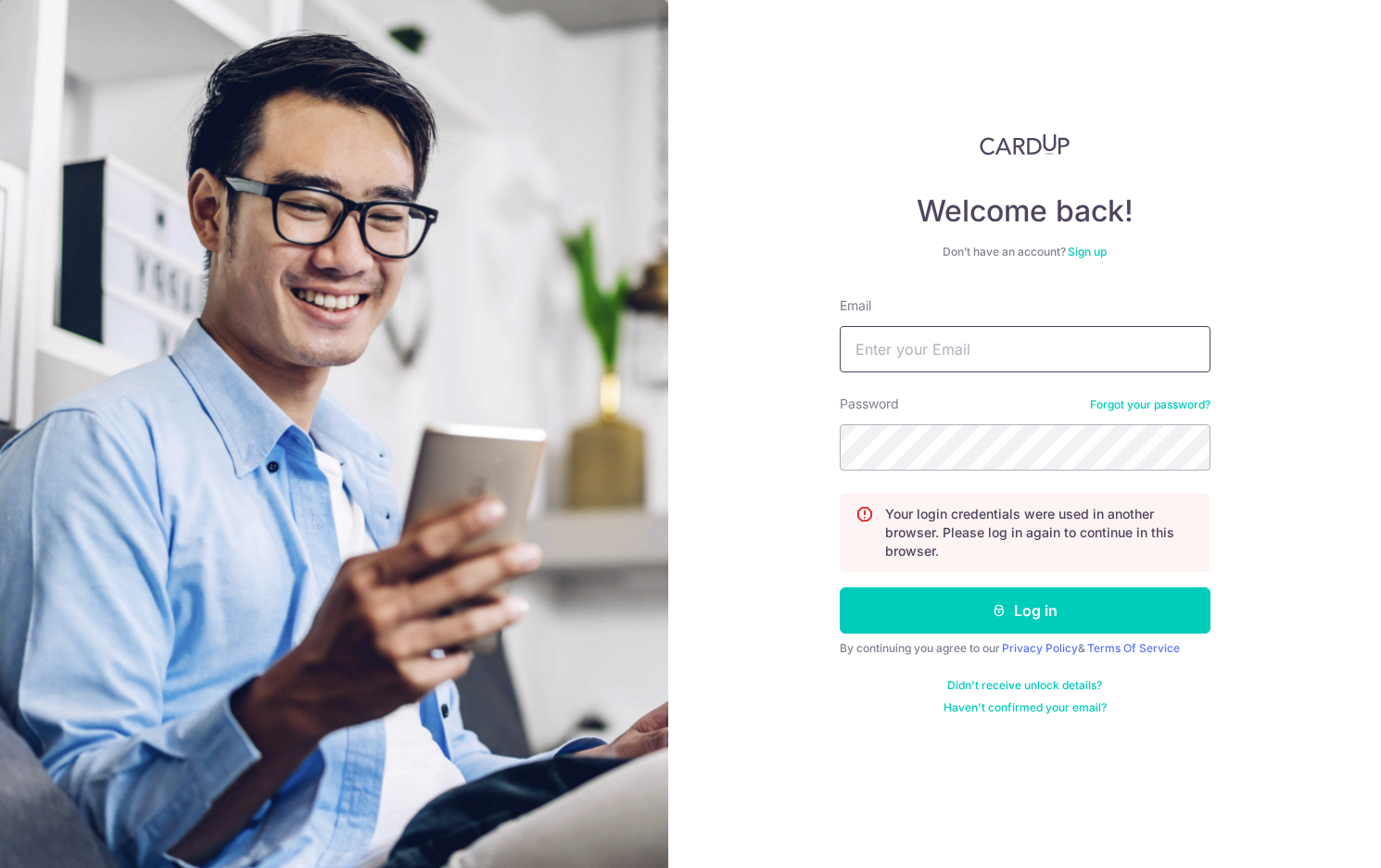
click at [965, 343] on input "Email" at bounding box center [1025, 349] width 371 height 46
type input "[PERSON_NAME][EMAIL_ADDRESS][PERSON_NAME][DOMAIN_NAME]"
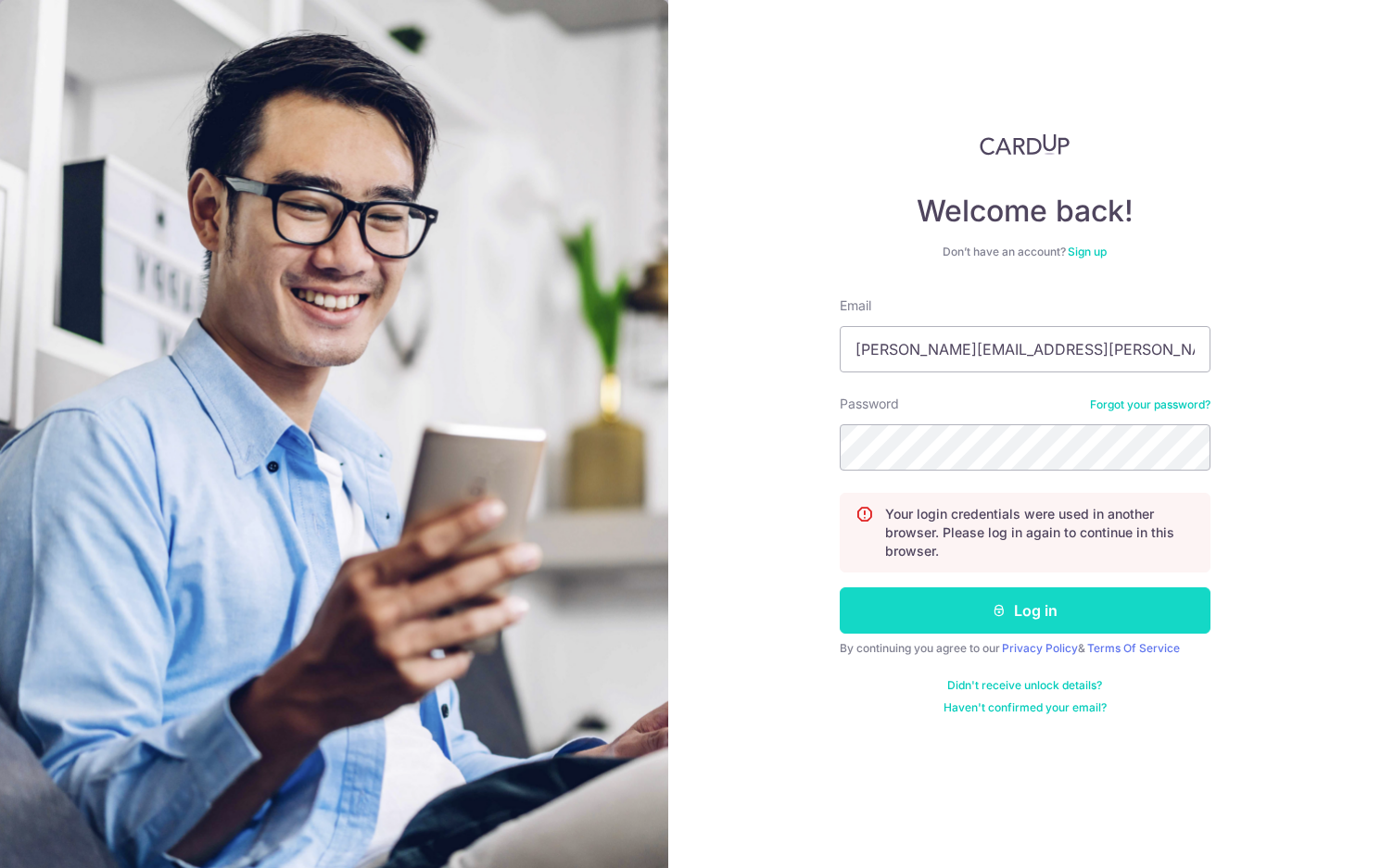
click at [879, 615] on button "Log in" at bounding box center [1025, 611] width 371 height 46
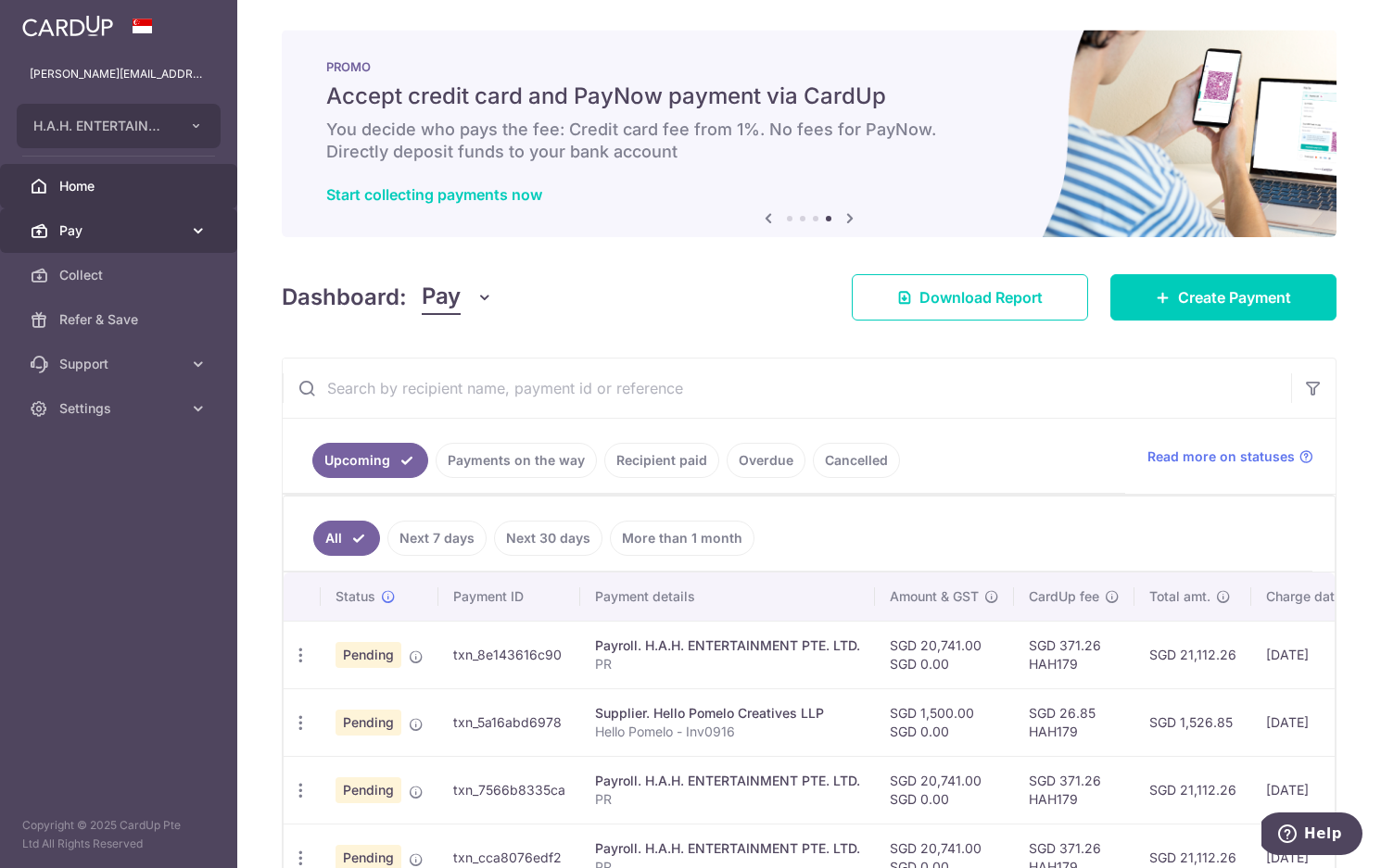
click at [153, 234] on span "Pay" at bounding box center [120, 230] width 122 height 18
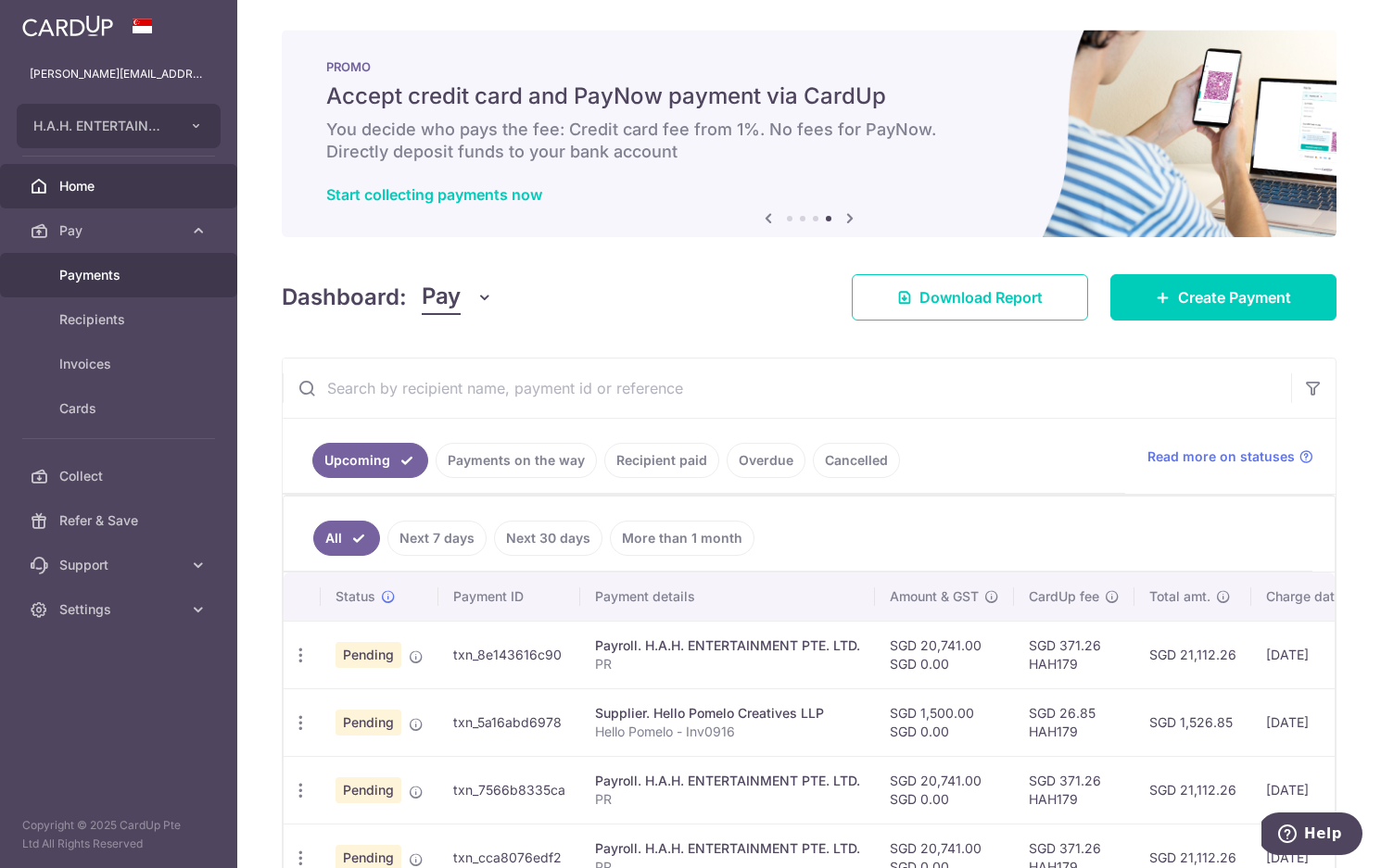
click at [133, 279] on span "Payments" at bounding box center [120, 274] width 122 height 18
click at [107, 272] on span "Payments" at bounding box center [120, 274] width 122 height 18
click at [79, 279] on span "Payments" at bounding box center [120, 274] width 122 height 18
